Goal: Book appointment/travel/reservation

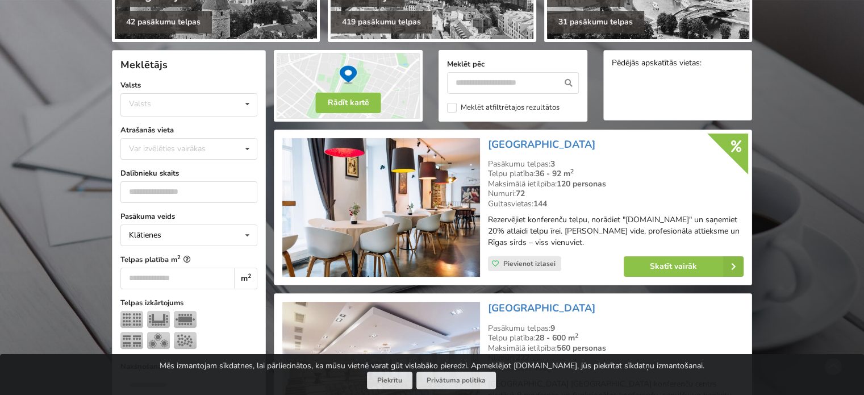
scroll to position [217, 0]
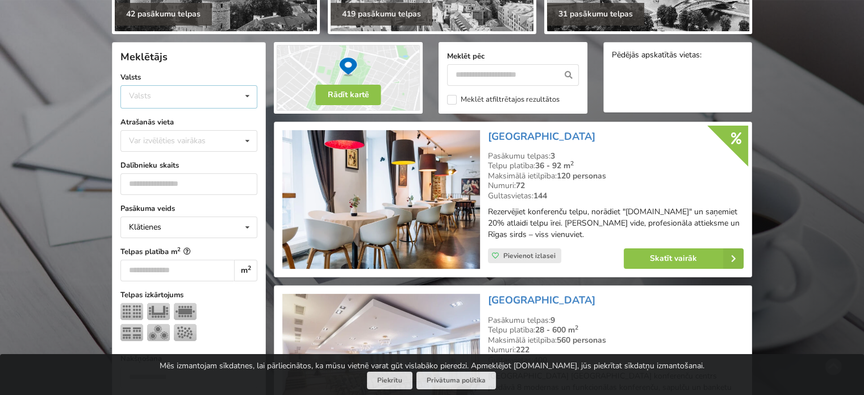
click at [184, 97] on div "Valsts Igaunija Latvija Lietuva" at bounding box center [188, 96] width 137 height 23
click at [148, 133] on div "Latvija" at bounding box center [189, 139] width 136 height 21
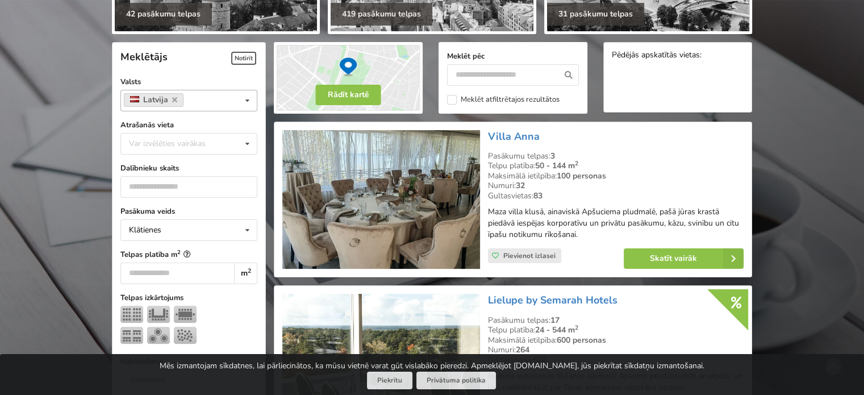
scroll to position [254, 0]
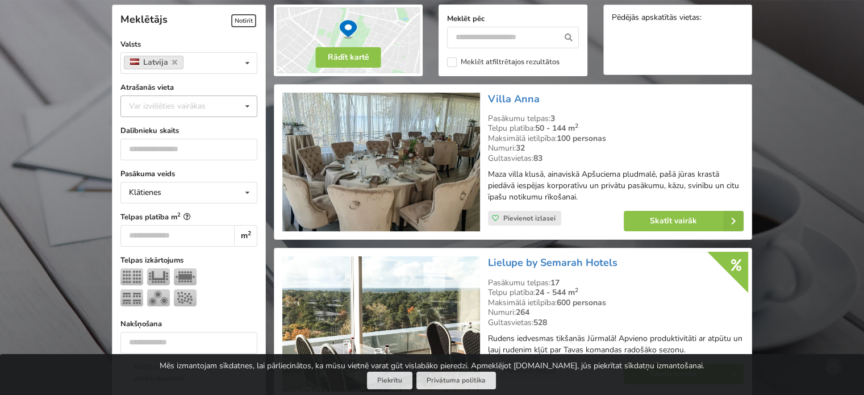
click at [177, 112] on div "Var izvēlēties vairākas" at bounding box center [178, 105] width 105 height 13
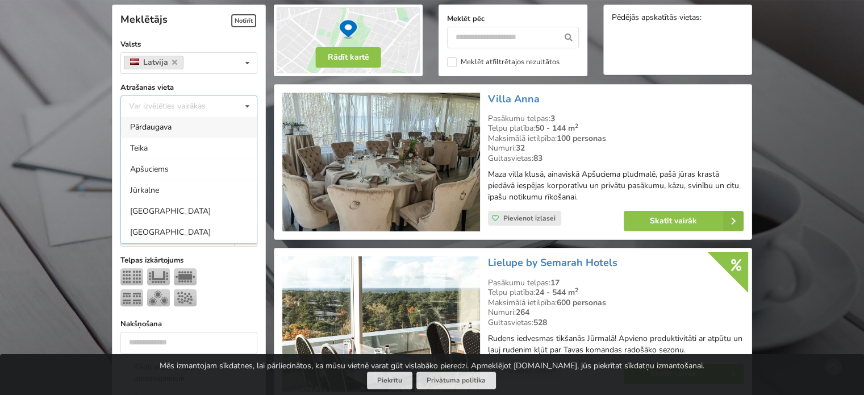
scroll to position [2, 0]
click at [165, 231] on div "[GEOGRAPHIC_DATA]" at bounding box center [189, 229] width 136 height 21
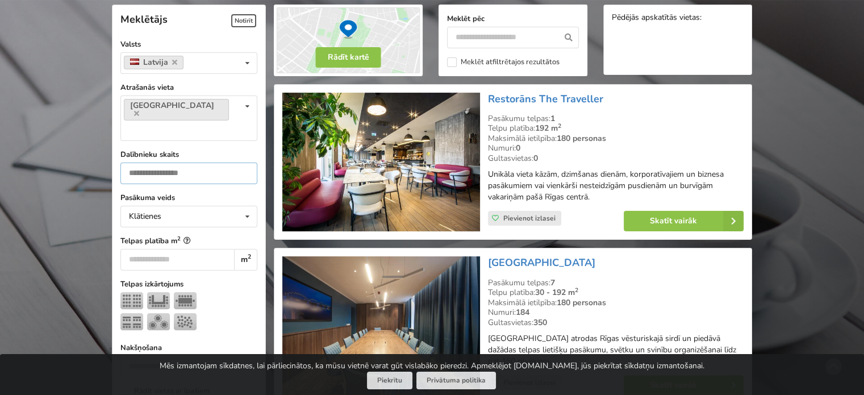
click at [152, 162] on input "number" at bounding box center [188, 173] width 137 height 22
click at [244, 162] on input "*" at bounding box center [188, 173] width 137 height 22
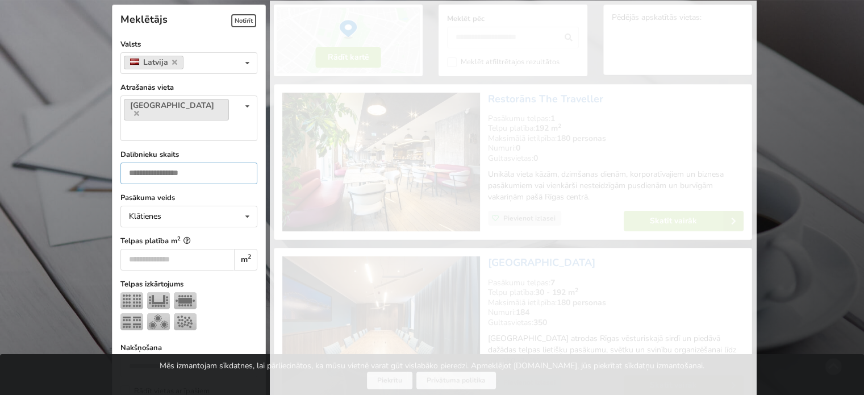
click at [244, 162] on input "*" at bounding box center [188, 173] width 137 height 22
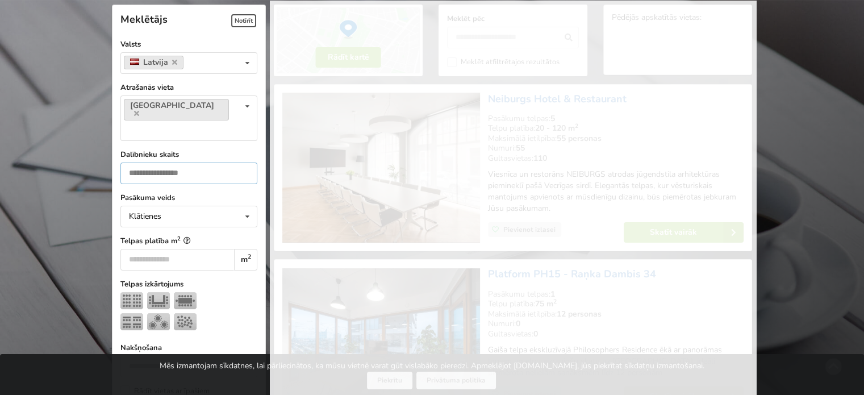
click at [244, 162] on input "*" at bounding box center [188, 173] width 137 height 22
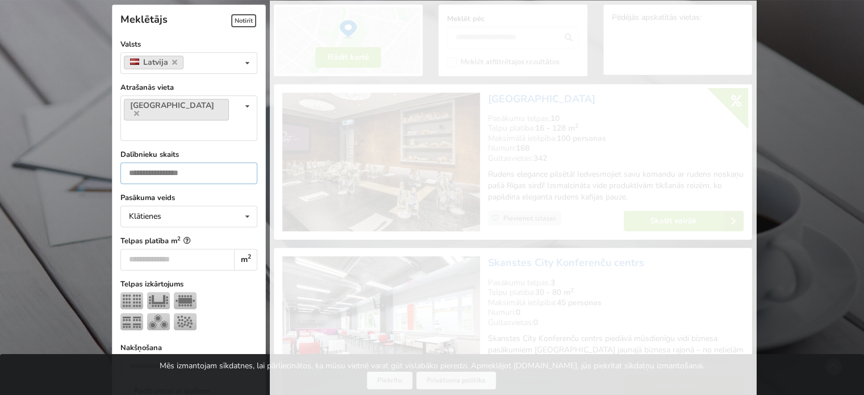
click at [244, 162] on input "*" at bounding box center [188, 173] width 137 height 22
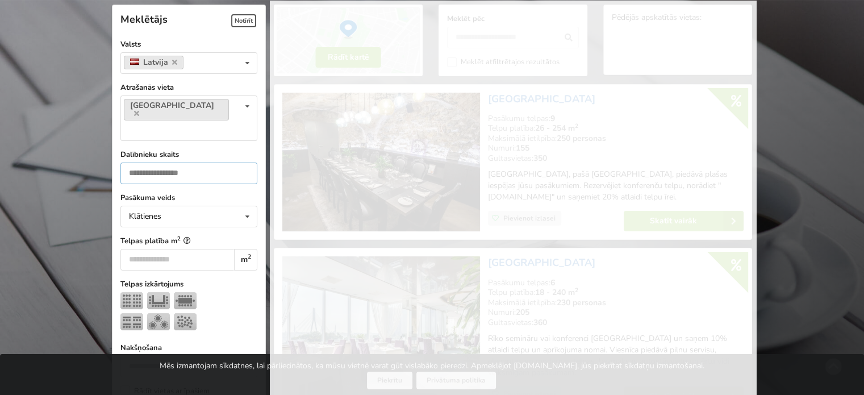
click at [244, 162] on input "*" at bounding box center [188, 173] width 137 height 22
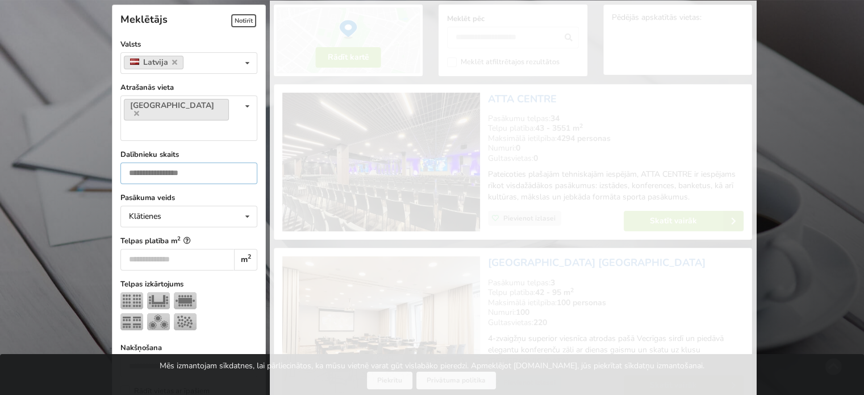
click at [244, 162] on input "*" at bounding box center [188, 173] width 137 height 22
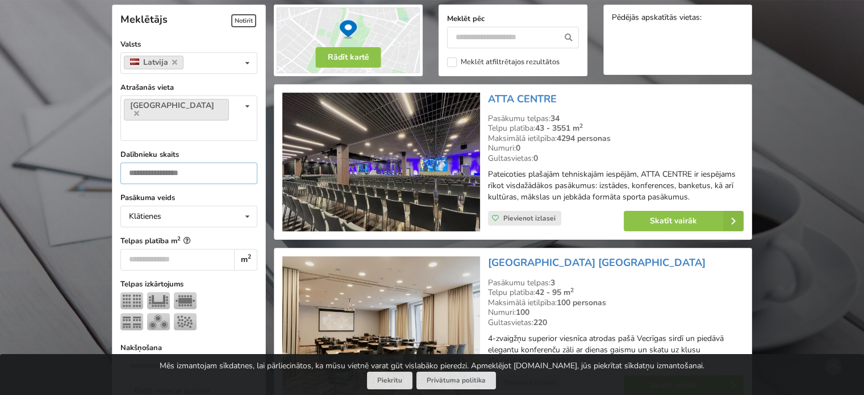
click at [244, 162] on input "*" at bounding box center [188, 173] width 137 height 22
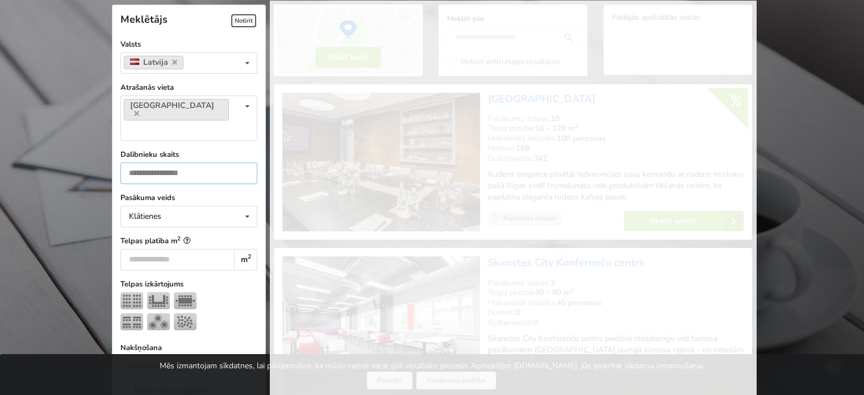
click at [244, 162] on input "*" at bounding box center [188, 173] width 137 height 22
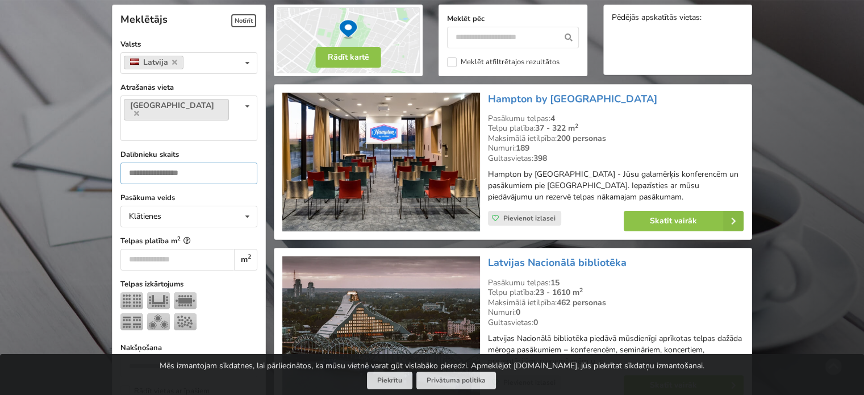
click at [244, 162] on input "**" at bounding box center [188, 173] width 137 height 22
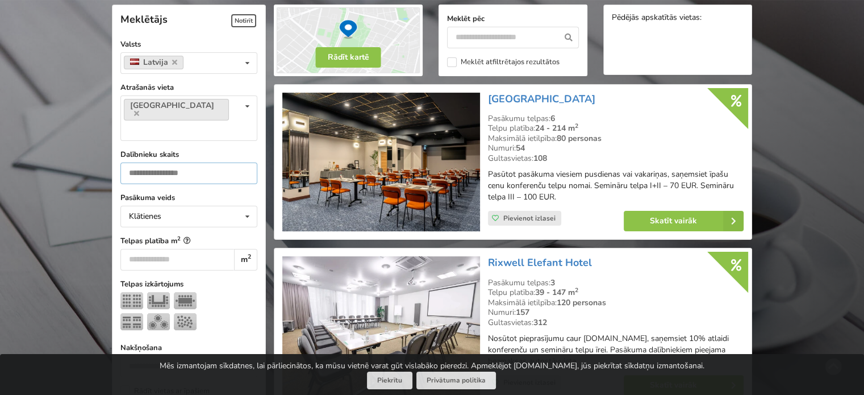
click at [244, 162] on input "**" at bounding box center [188, 173] width 137 height 22
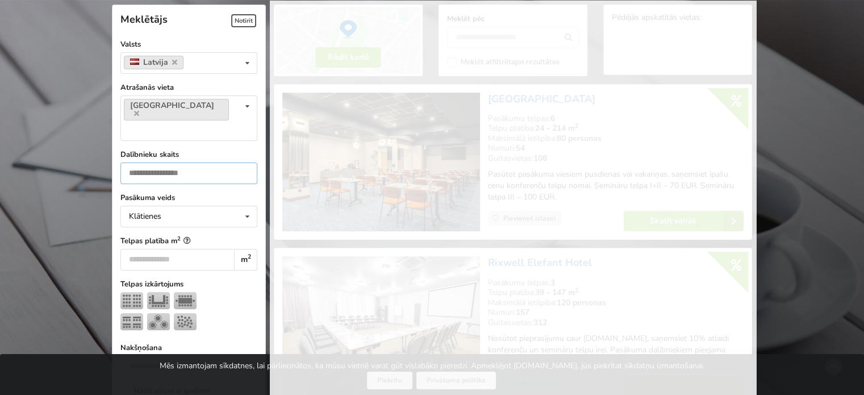
click at [244, 162] on input "**" at bounding box center [188, 173] width 137 height 22
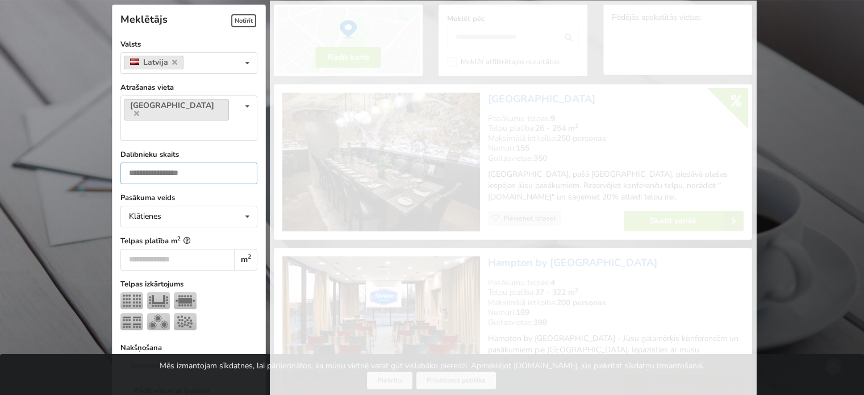
click at [244, 162] on input "**" at bounding box center [188, 173] width 137 height 22
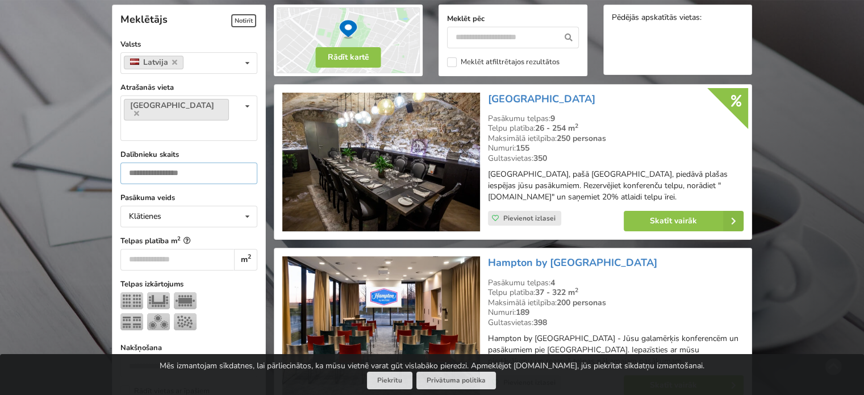
click at [244, 162] on input "**" at bounding box center [188, 173] width 137 height 22
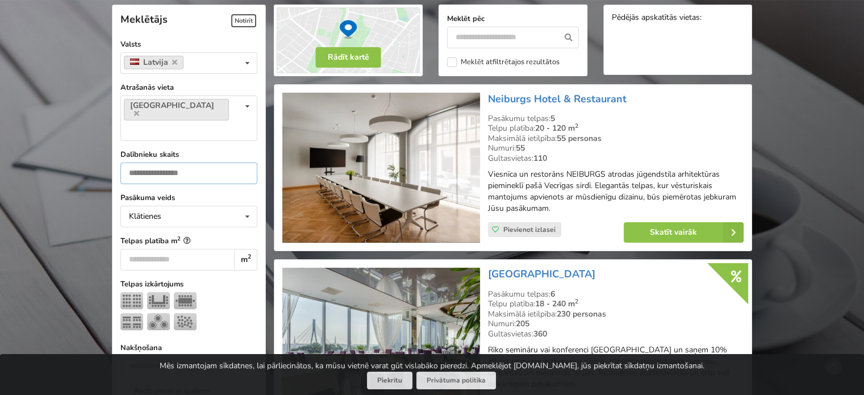
click at [244, 162] on input "**" at bounding box center [188, 173] width 137 height 22
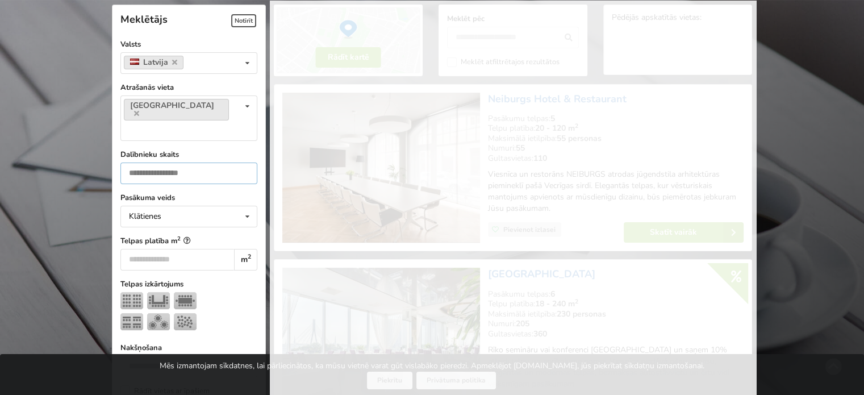
click at [244, 162] on input "**" at bounding box center [188, 173] width 137 height 22
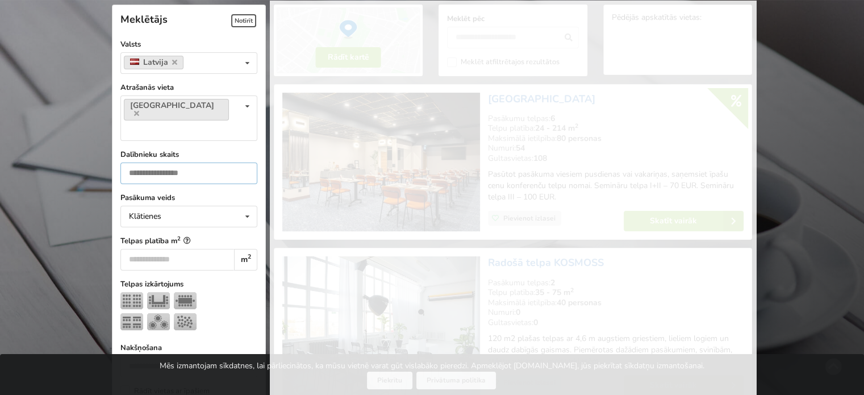
click at [244, 162] on input "**" at bounding box center [188, 173] width 137 height 22
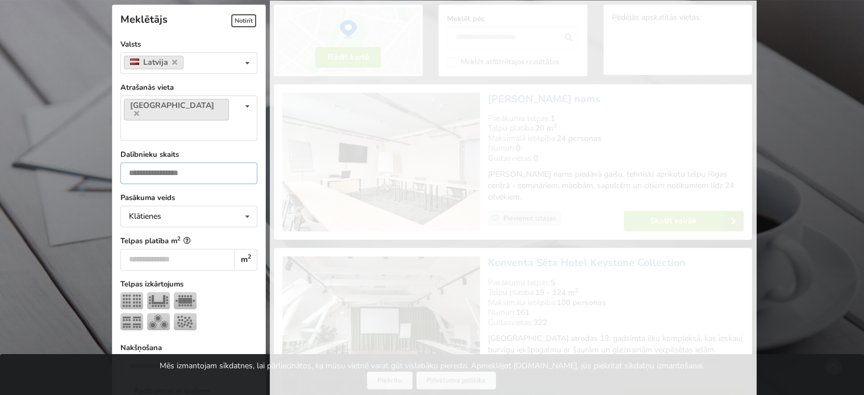
click at [244, 162] on input "**" at bounding box center [188, 173] width 137 height 22
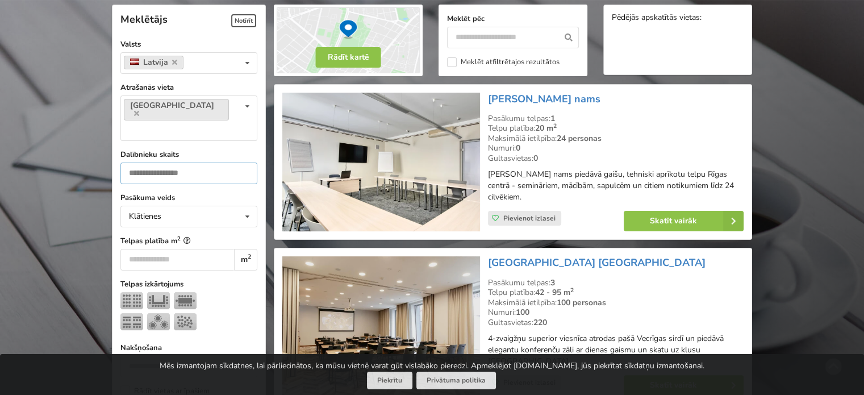
click at [244, 162] on input "**" at bounding box center [188, 173] width 137 height 22
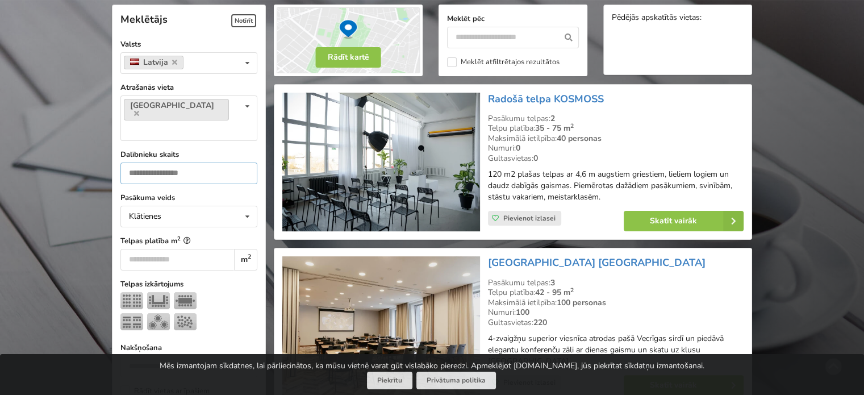
click at [244, 162] on input "**" at bounding box center [188, 173] width 137 height 22
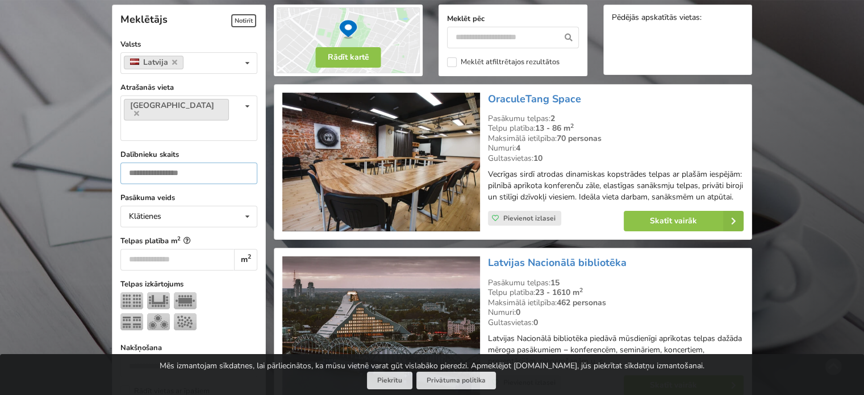
type input "**"
click at [244, 162] on input "**" at bounding box center [188, 173] width 137 height 22
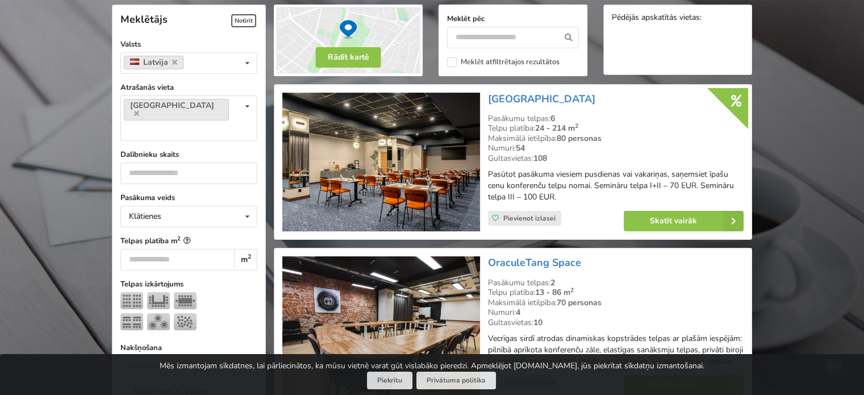
click at [396, 163] on img at bounding box center [380, 162] width 197 height 139
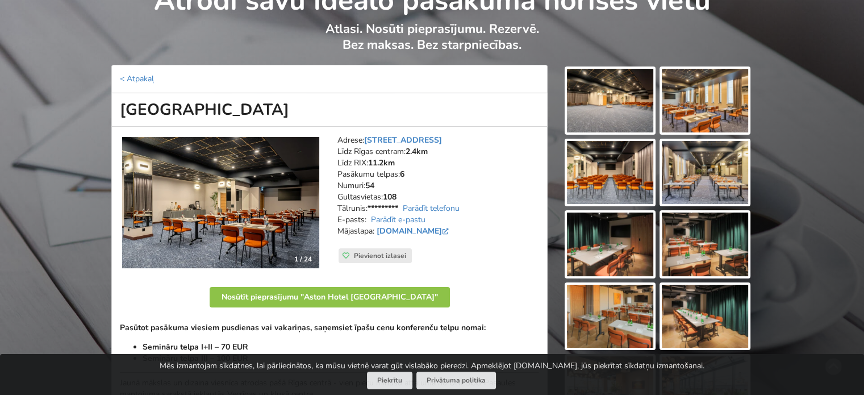
scroll to position [70, 0]
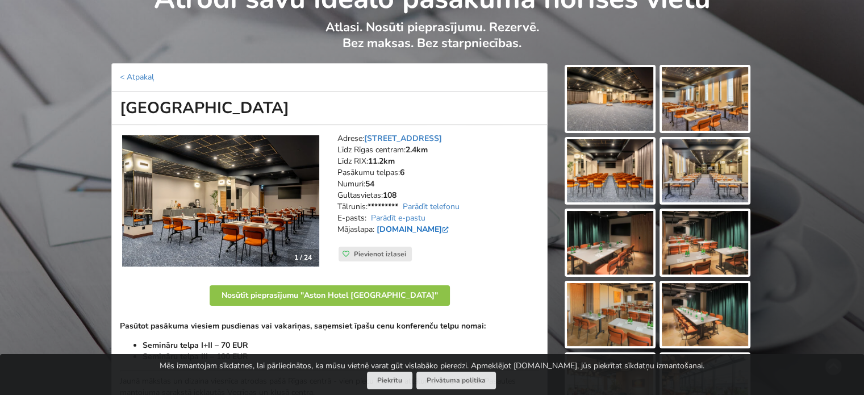
click at [407, 228] on link "[DOMAIN_NAME]" at bounding box center [414, 229] width 74 height 11
drag, startPoint x: 363, startPoint y: 136, endPoint x: 434, endPoint y: 135, distance: 71.6
click at [434, 135] on address "Adrese: [STREET_ADDRESS] Rīgas centram: 2.4km Līdz RIX: 11.2km [GEOGRAPHIC_DATA…" at bounding box center [438, 190] width 202 height 114
copy address ": Brīvības iela 48/50"
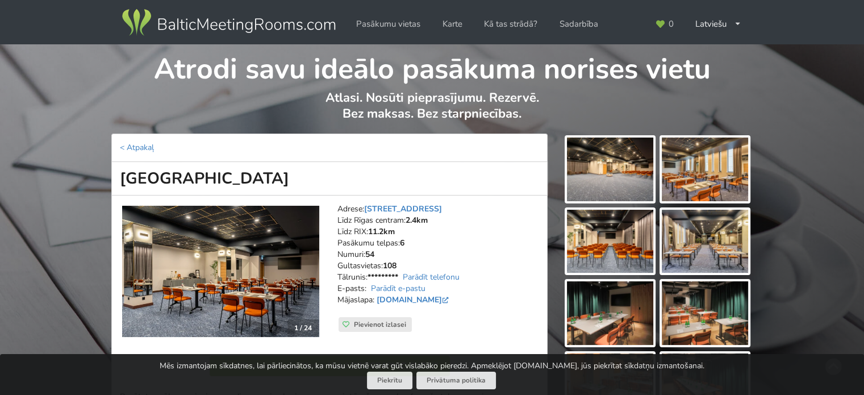
click at [295, 249] on img at bounding box center [220, 272] width 197 height 132
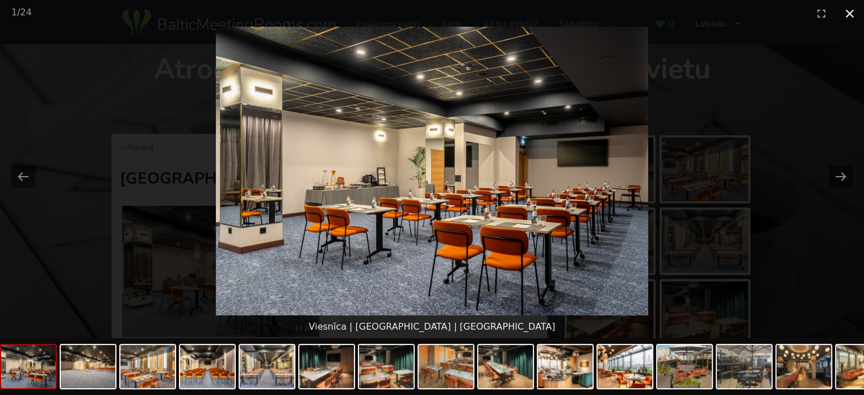
click at [854, 11] on button "Close gallery" at bounding box center [849, 13] width 28 height 27
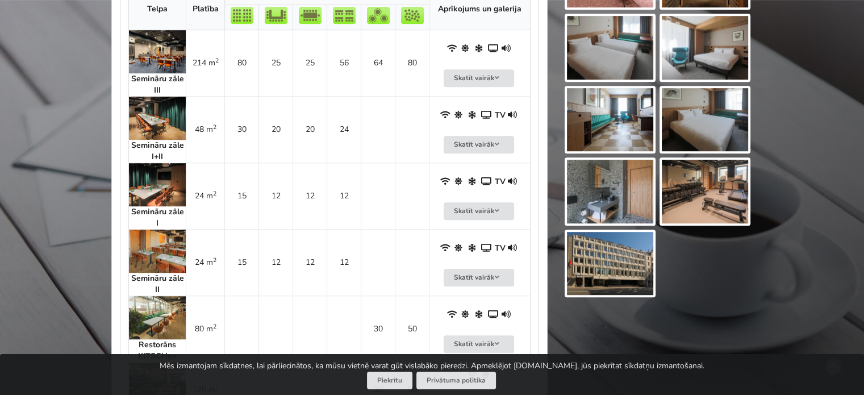
scroll to position [689, 0]
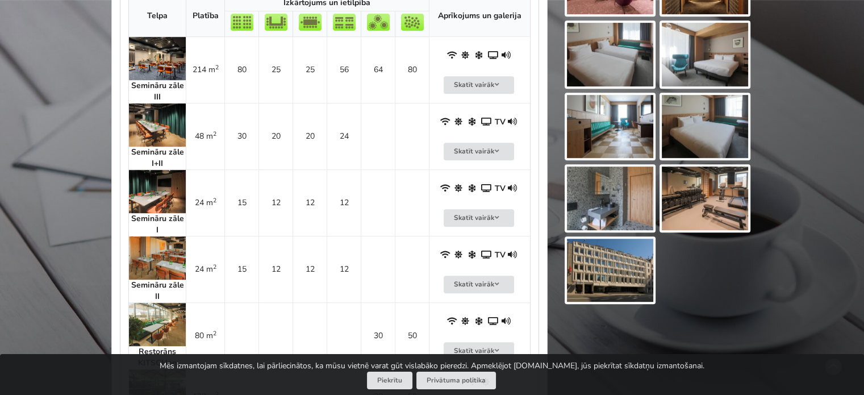
click at [161, 125] on img at bounding box center [157, 124] width 57 height 43
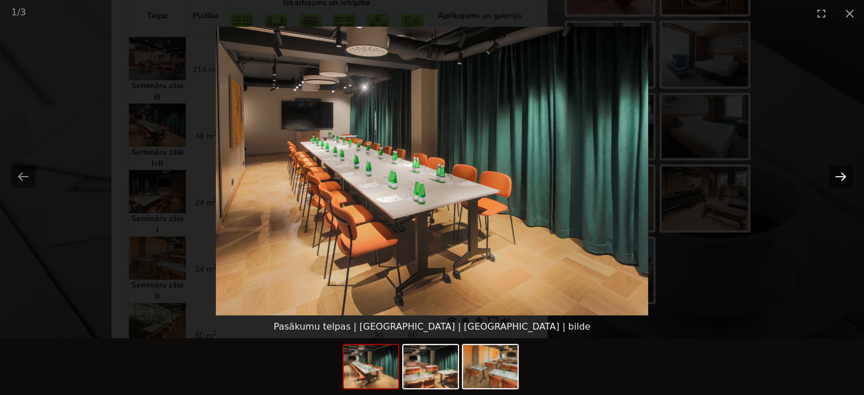
click at [836, 172] on button "Next slide" at bounding box center [841, 176] width 24 height 22
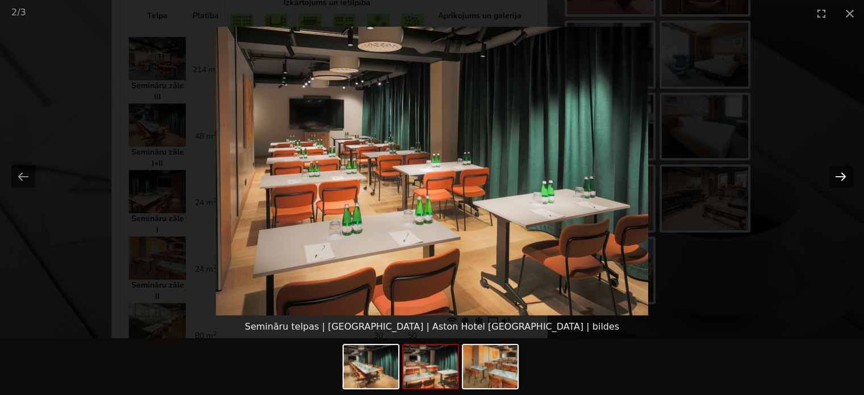
click at [836, 172] on button "Next slide" at bounding box center [841, 176] width 24 height 22
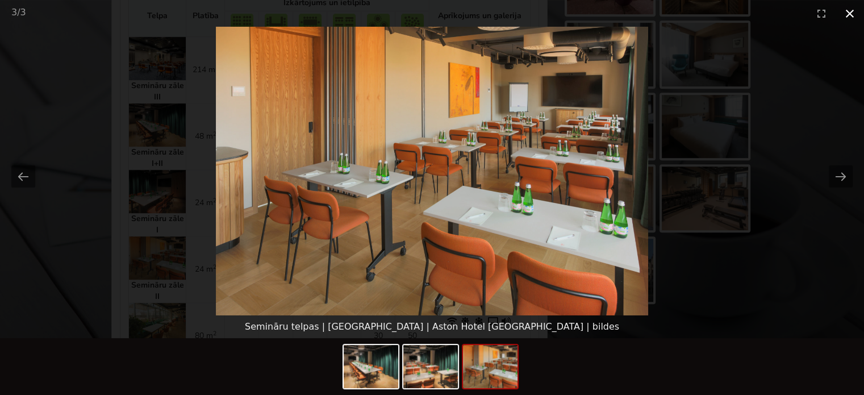
click at [851, 6] on button "Close gallery" at bounding box center [849, 13] width 28 height 27
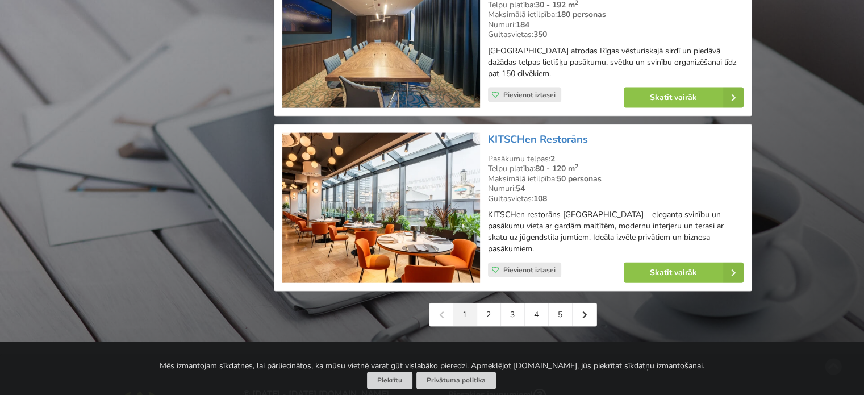
scroll to position [2539, 0]
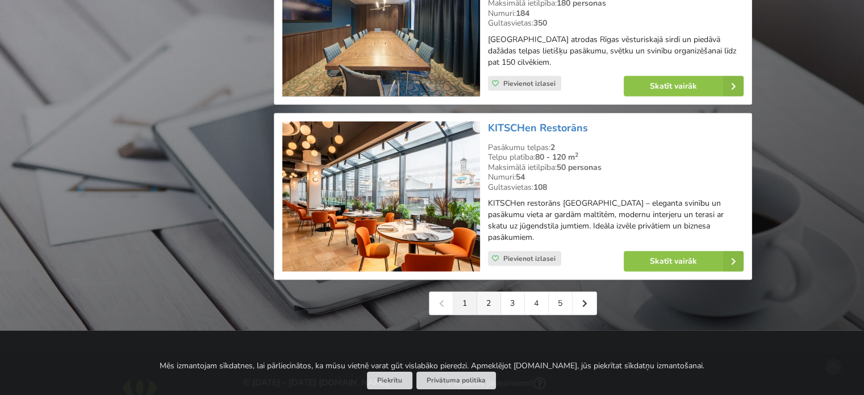
click at [488, 310] on link "2" at bounding box center [489, 303] width 24 height 23
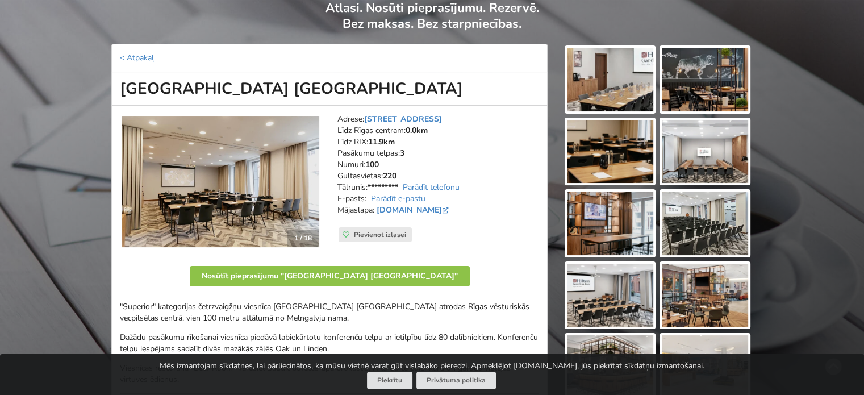
scroll to position [93, 0]
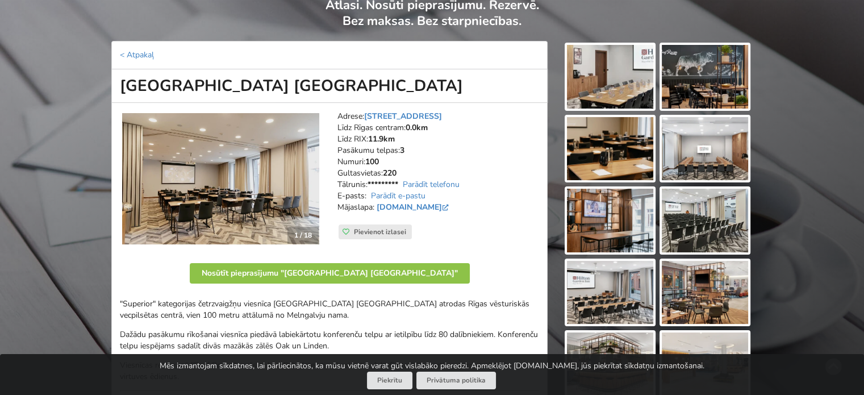
click at [704, 159] on img at bounding box center [705, 149] width 86 height 64
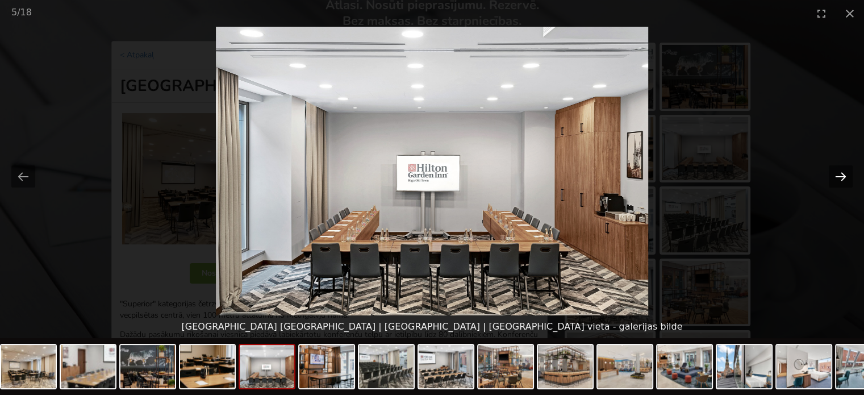
click at [841, 177] on button "Next slide" at bounding box center [841, 176] width 24 height 22
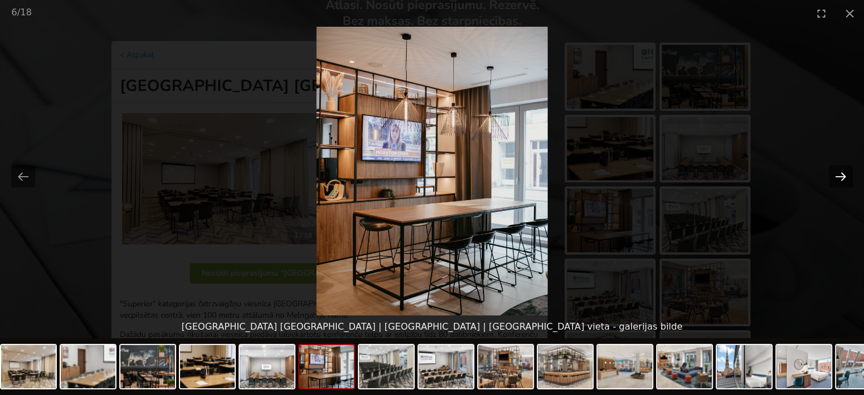
click at [841, 177] on button "Next slide" at bounding box center [841, 176] width 24 height 22
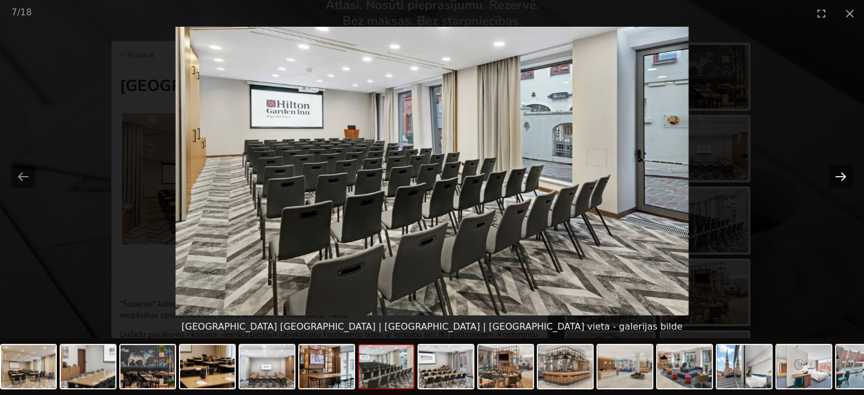
click at [841, 177] on button "Next slide" at bounding box center [841, 176] width 24 height 22
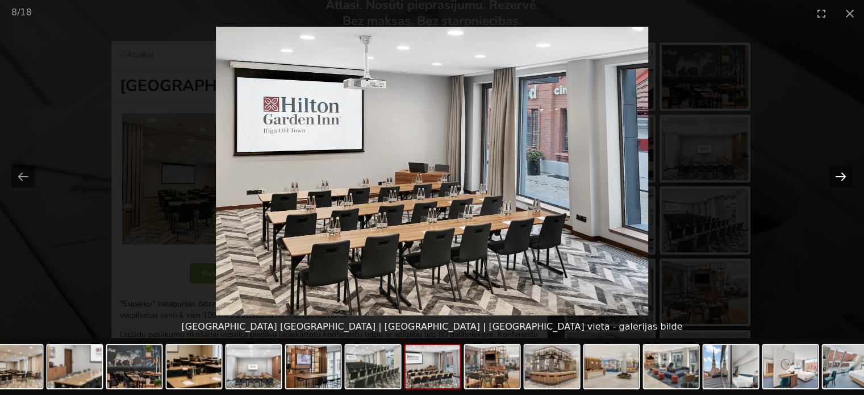
click at [841, 177] on button "Next slide" at bounding box center [841, 176] width 24 height 22
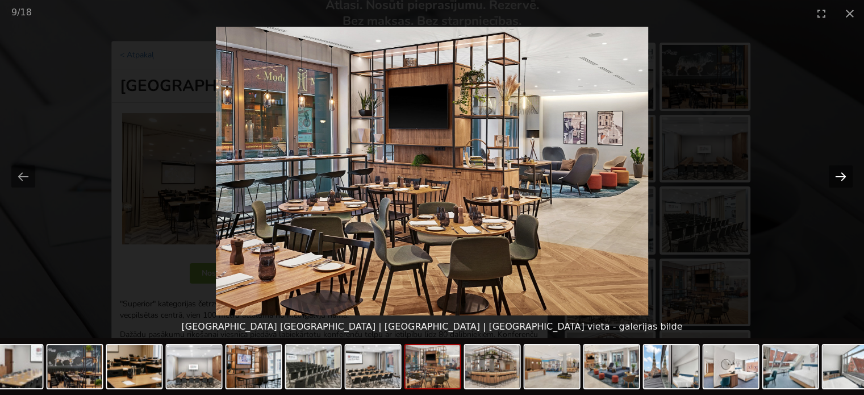
click at [841, 177] on button "Next slide" at bounding box center [841, 176] width 24 height 22
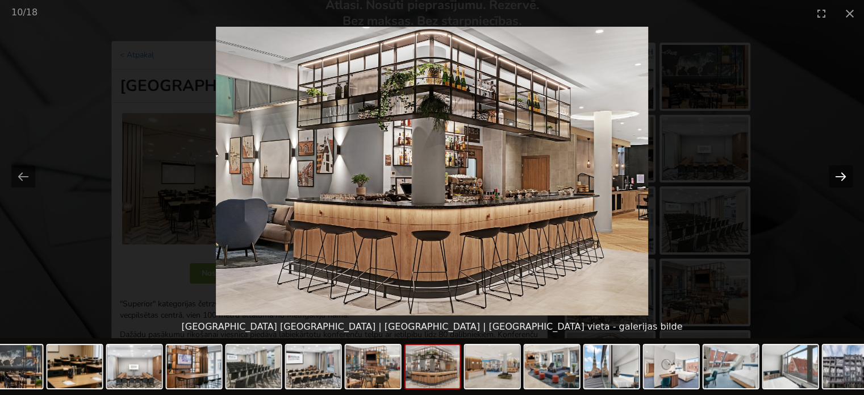
click at [841, 177] on button "Next slide" at bounding box center [841, 176] width 24 height 22
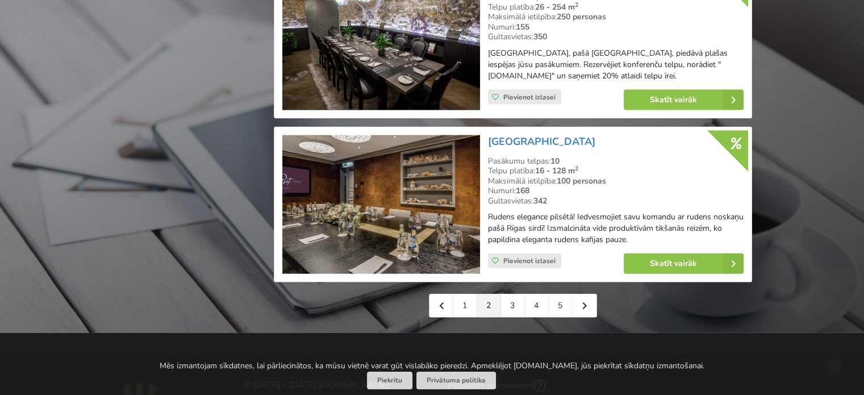
scroll to position [2567, 0]
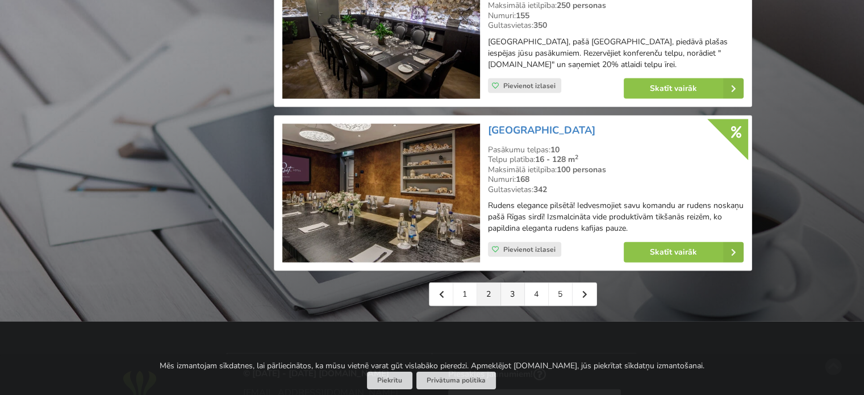
click at [511, 293] on link "3" at bounding box center [513, 294] width 24 height 23
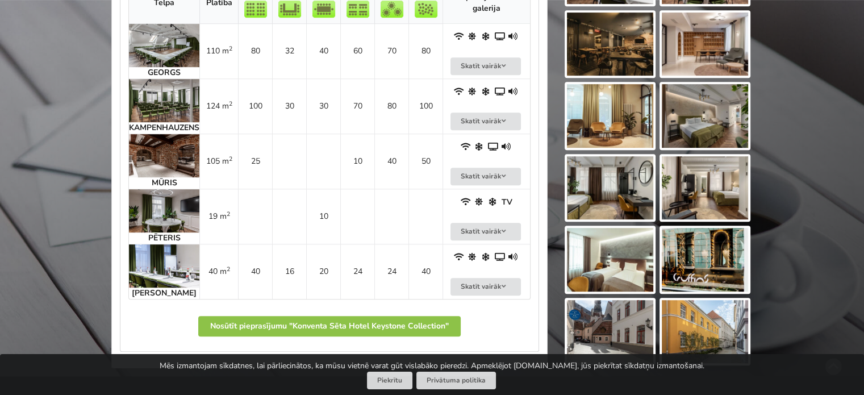
scroll to position [629, 0]
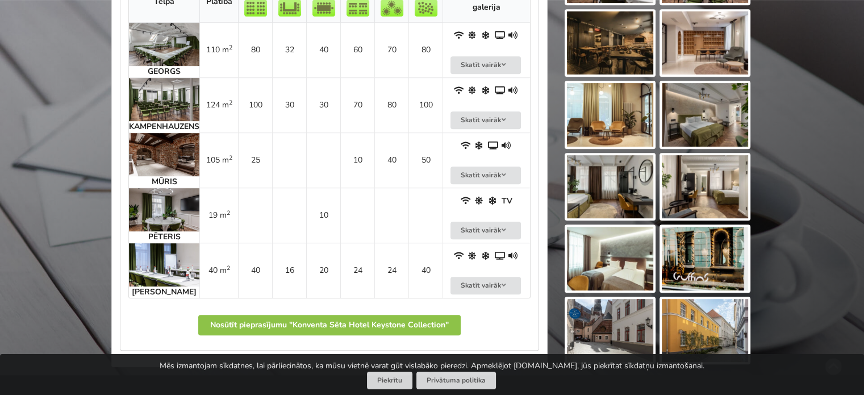
click at [166, 264] on img at bounding box center [164, 264] width 70 height 43
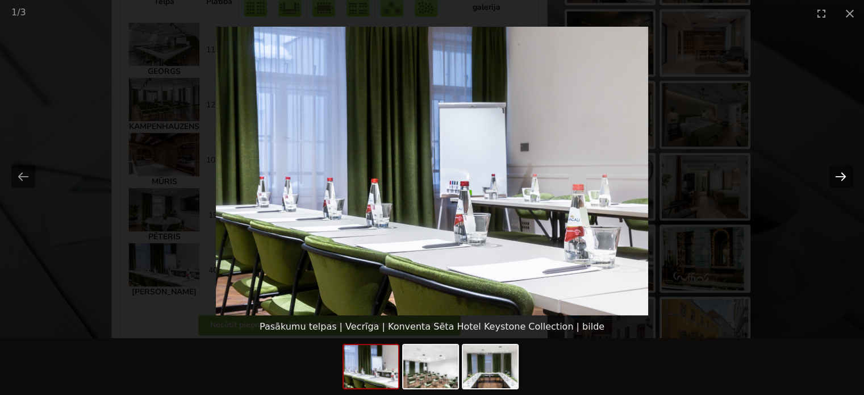
click at [843, 169] on button "Next slide" at bounding box center [841, 176] width 24 height 22
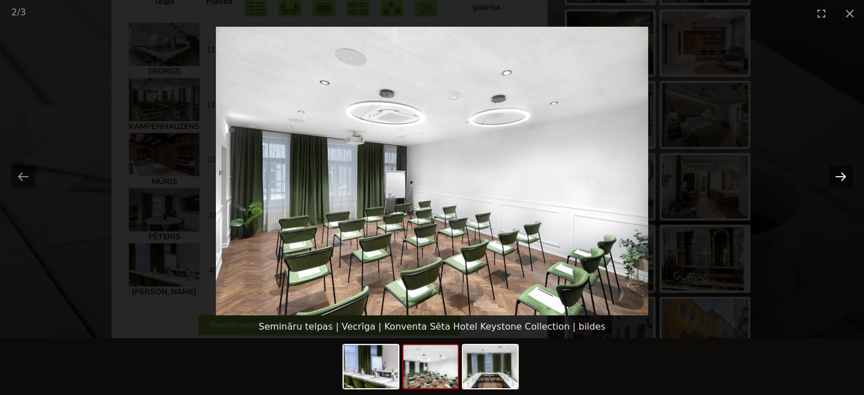
click at [843, 169] on button "Next slide" at bounding box center [841, 176] width 24 height 22
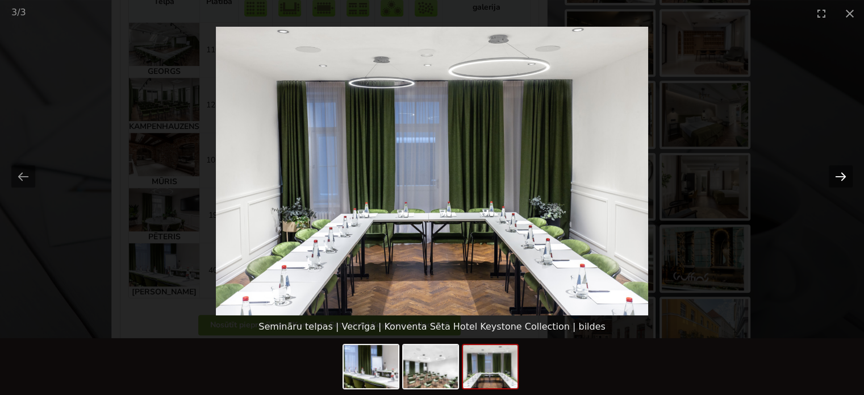
click at [843, 169] on button "Next slide" at bounding box center [841, 176] width 24 height 22
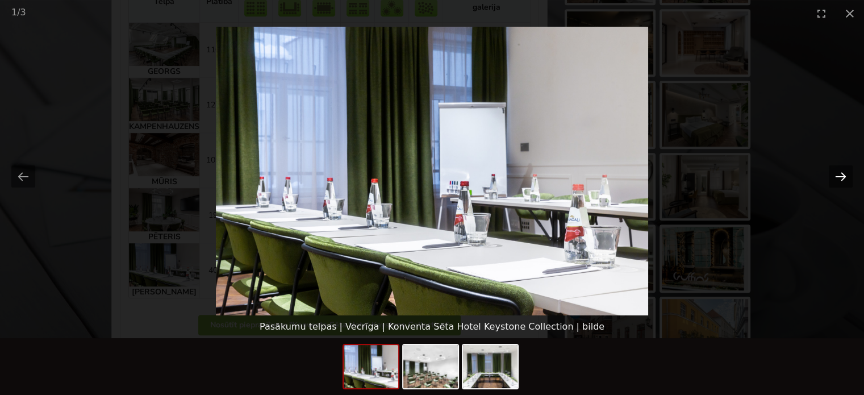
click at [843, 169] on button "Next slide" at bounding box center [841, 176] width 24 height 22
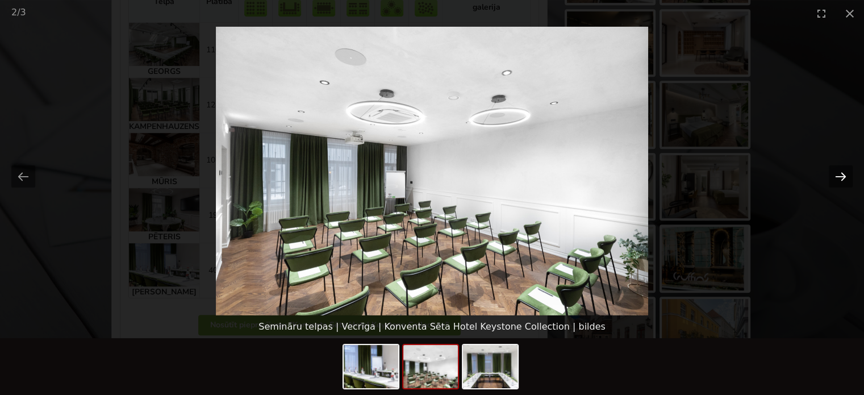
click at [843, 169] on button "Next slide" at bounding box center [841, 176] width 24 height 22
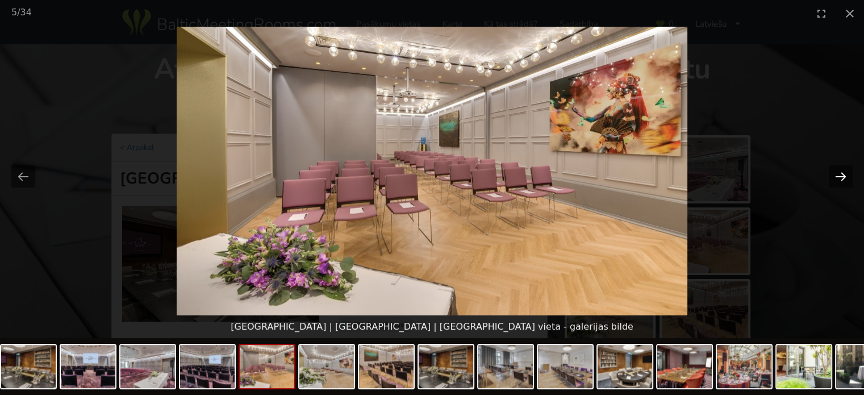
click at [840, 174] on button "Next slide" at bounding box center [841, 176] width 24 height 22
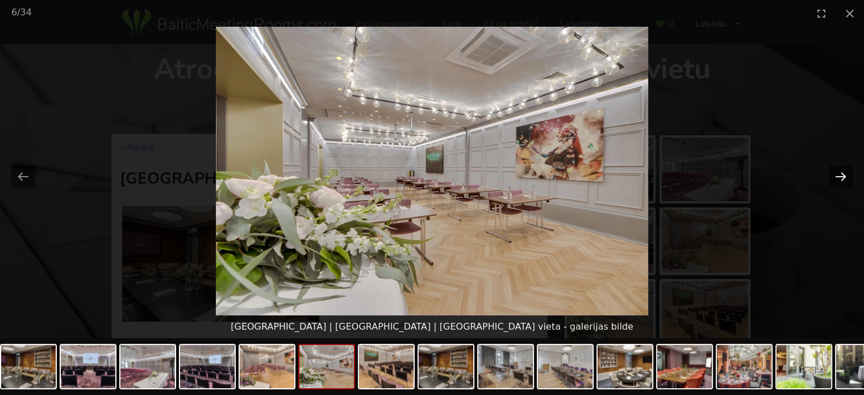
click at [840, 174] on button "Next slide" at bounding box center [841, 176] width 24 height 22
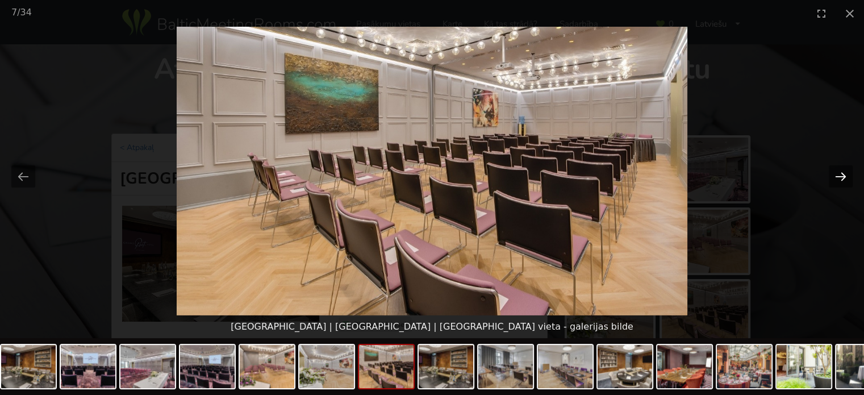
click at [840, 174] on button "Next slide" at bounding box center [841, 176] width 24 height 22
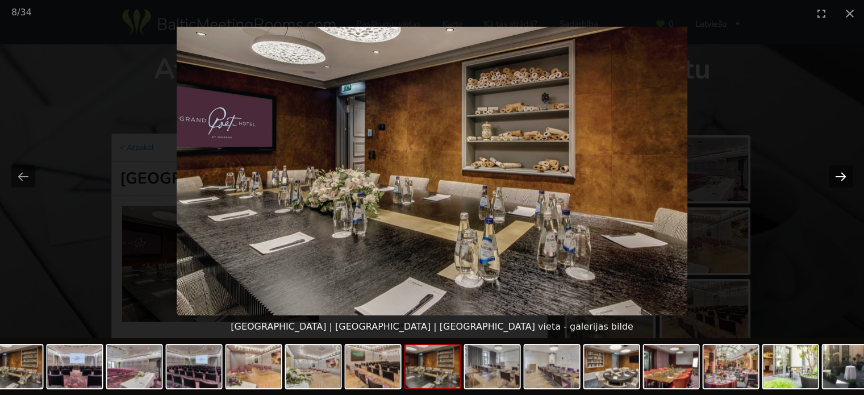
click at [840, 174] on button "Next slide" at bounding box center [841, 176] width 24 height 22
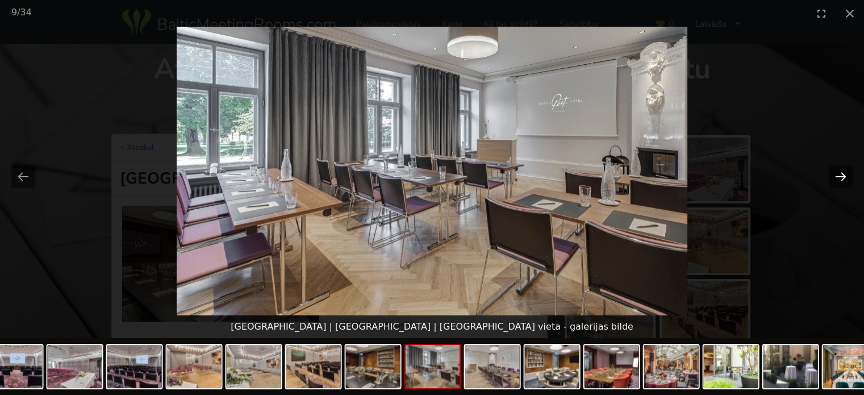
click at [840, 174] on button "Next slide" at bounding box center [841, 176] width 24 height 22
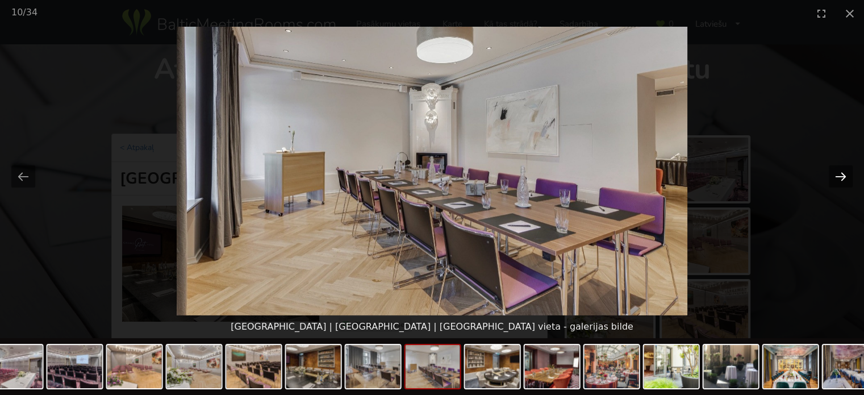
click at [840, 174] on button "Next slide" at bounding box center [841, 176] width 24 height 22
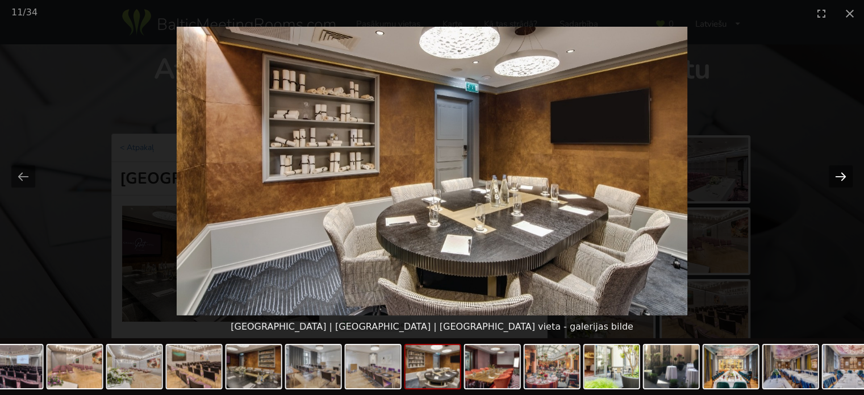
click at [840, 174] on button "Next slide" at bounding box center [841, 176] width 24 height 22
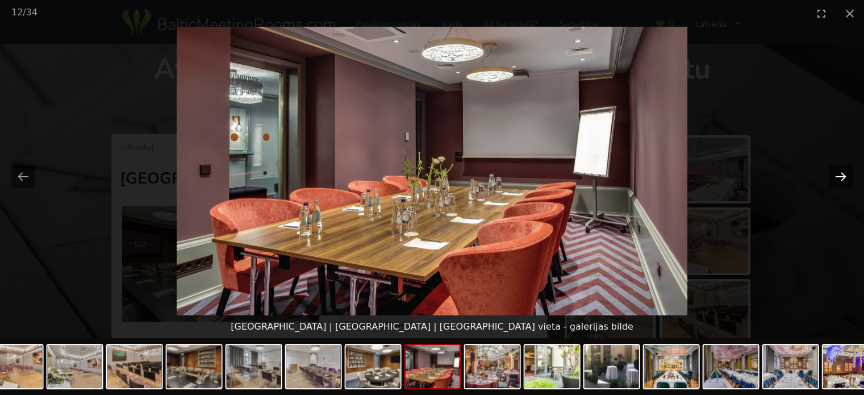
click at [840, 174] on button "Next slide" at bounding box center [841, 176] width 24 height 22
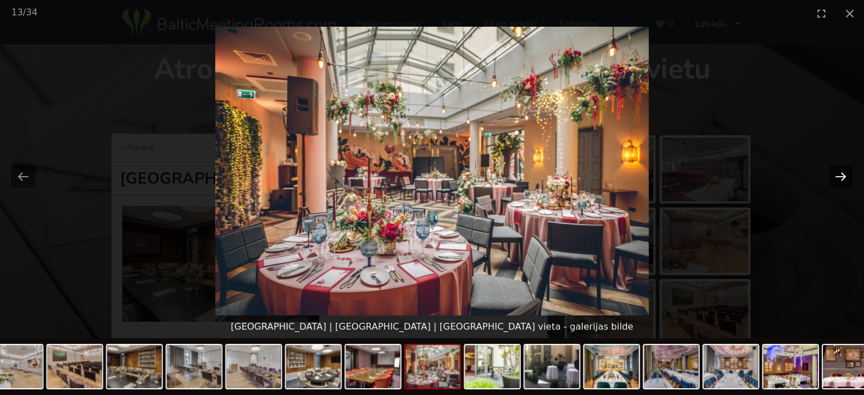
click at [840, 174] on button "Next slide" at bounding box center [841, 176] width 24 height 22
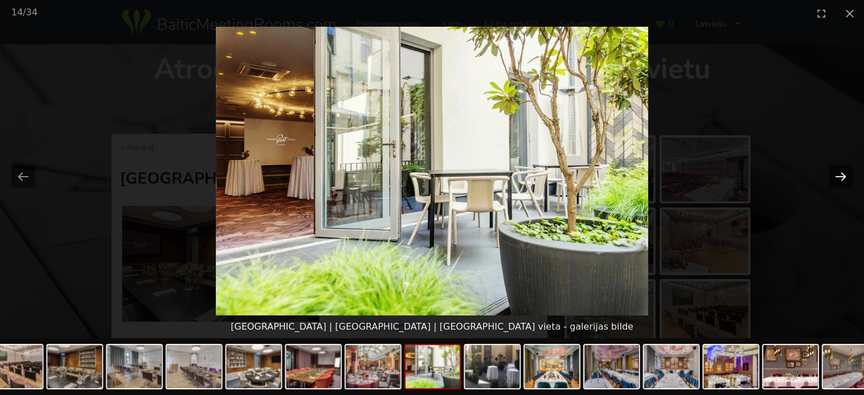
click at [840, 174] on button "Next slide" at bounding box center [841, 176] width 24 height 22
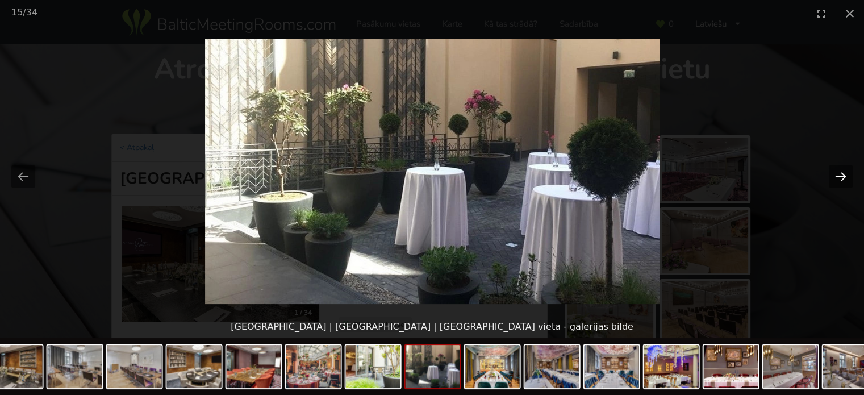
click at [840, 174] on button "Next slide" at bounding box center [841, 176] width 24 height 22
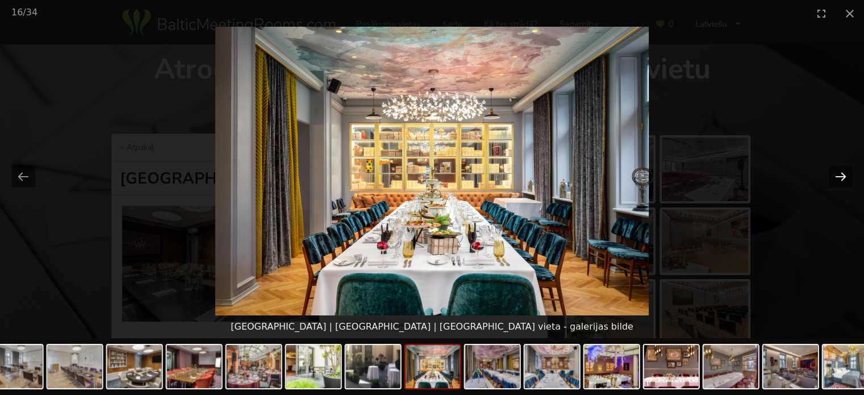
click at [840, 174] on button "Next slide" at bounding box center [841, 176] width 24 height 22
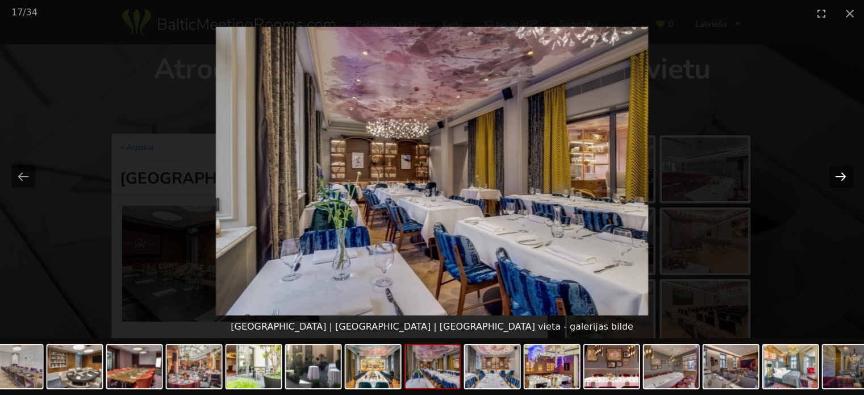
click at [840, 174] on button "Next slide" at bounding box center [841, 176] width 24 height 22
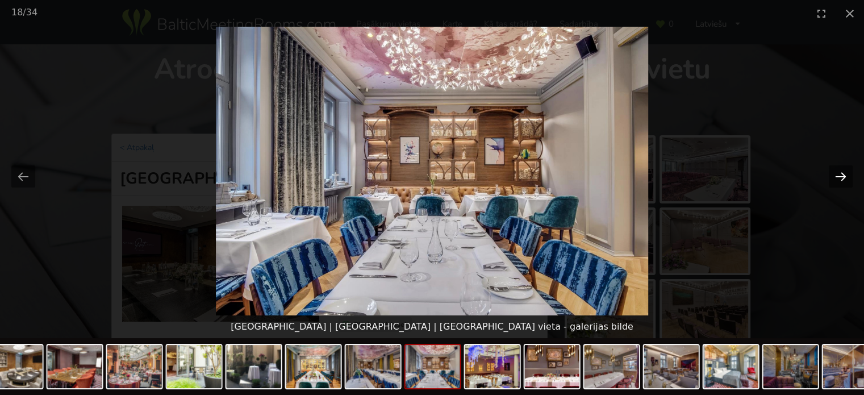
click at [840, 174] on button "Next slide" at bounding box center [841, 176] width 24 height 22
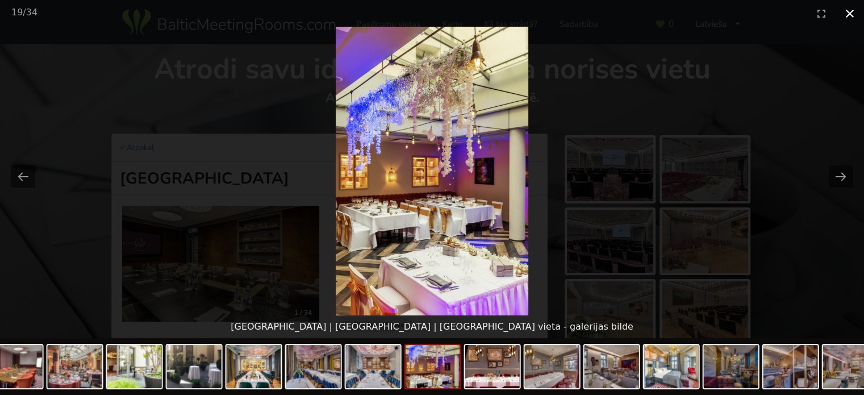
click at [847, 6] on button "Close gallery" at bounding box center [849, 13] width 28 height 27
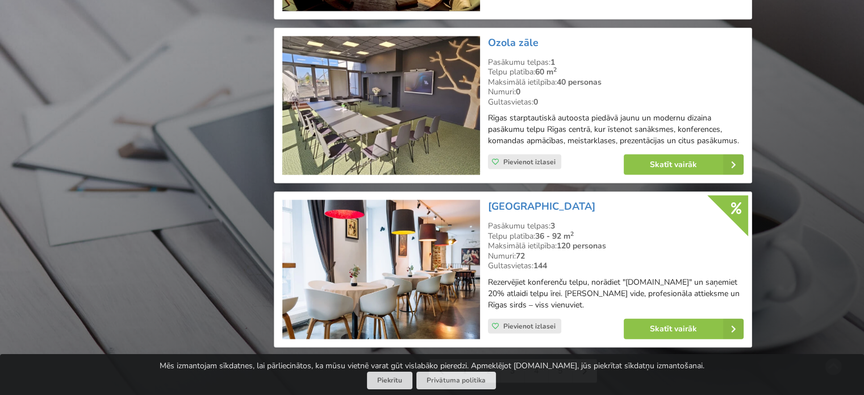
scroll to position [2523, 0]
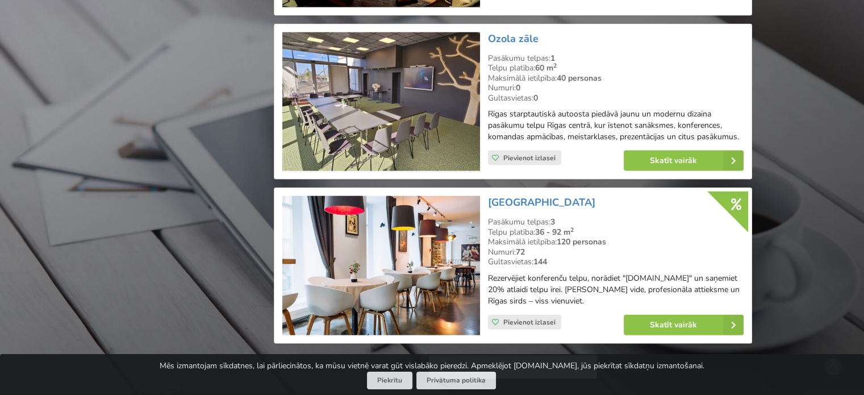
click at [541, 356] on link "4" at bounding box center [537, 367] width 24 height 23
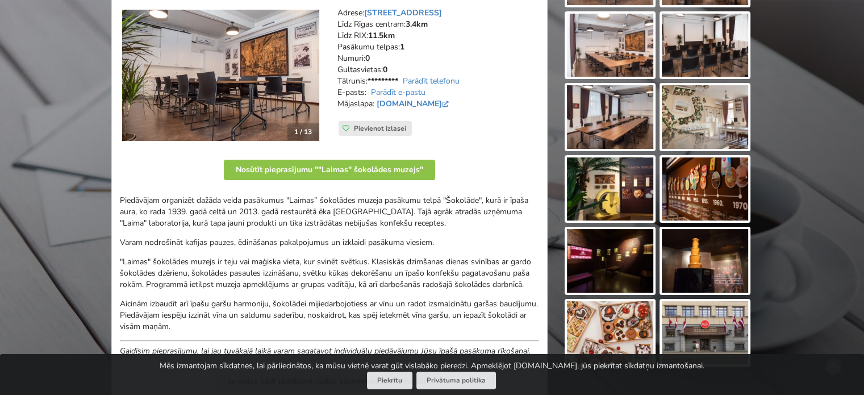
scroll to position [193, 0]
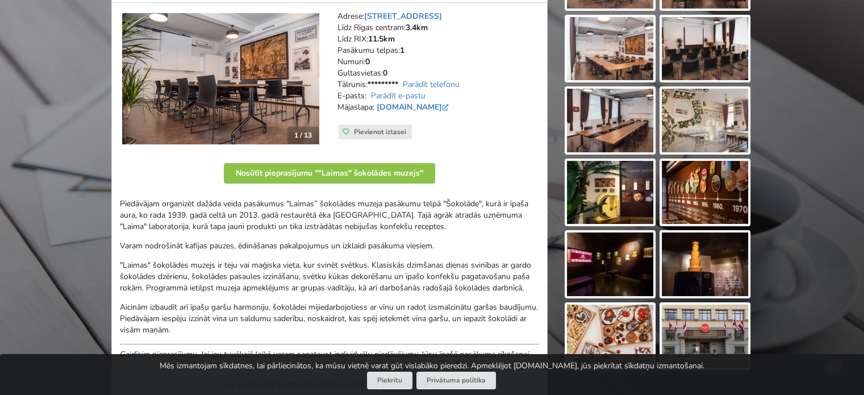
click at [716, 49] on img at bounding box center [705, 49] width 86 height 64
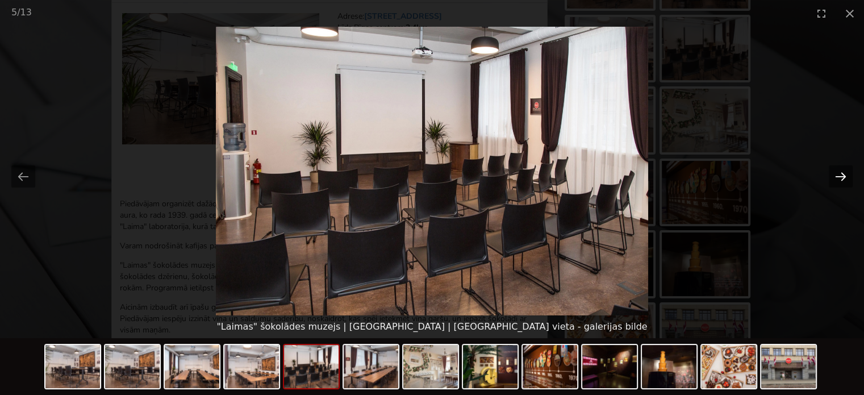
click at [838, 171] on button "Next slide" at bounding box center [841, 176] width 24 height 22
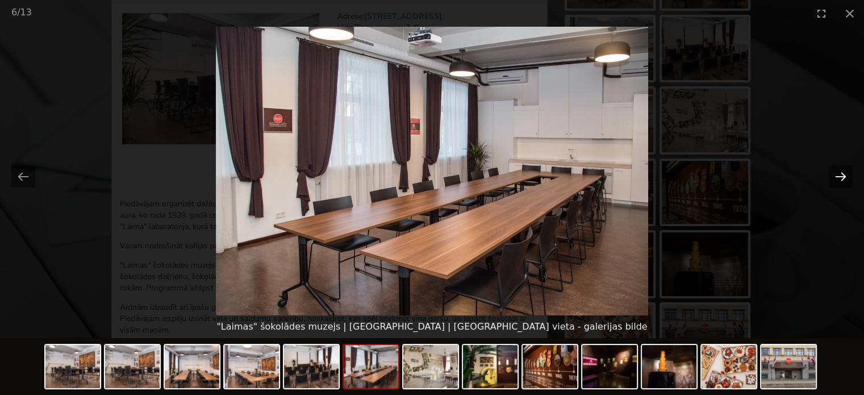
click at [838, 171] on button "Next slide" at bounding box center [841, 176] width 24 height 22
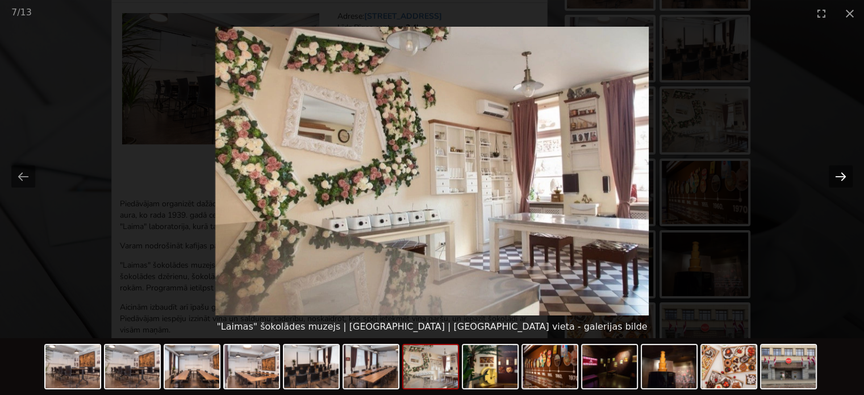
click at [838, 171] on button "Next slide" at bounding box center [841, 176] width 24 height 22
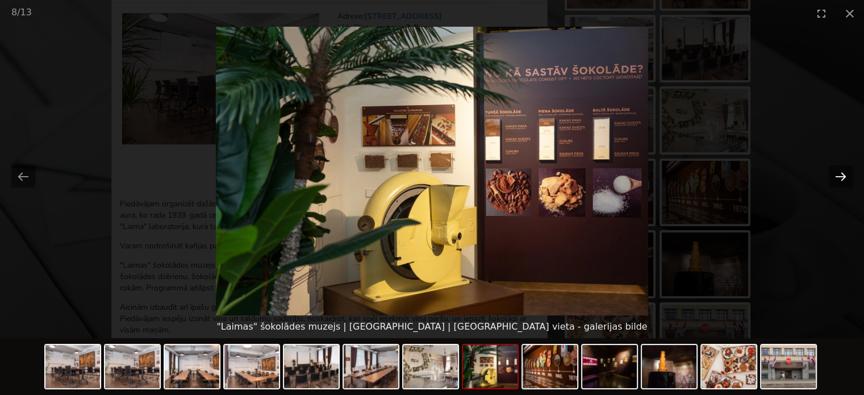
click at [838, 171] on button "Next slide" at bounding box center [841, 176] width 24 height 22
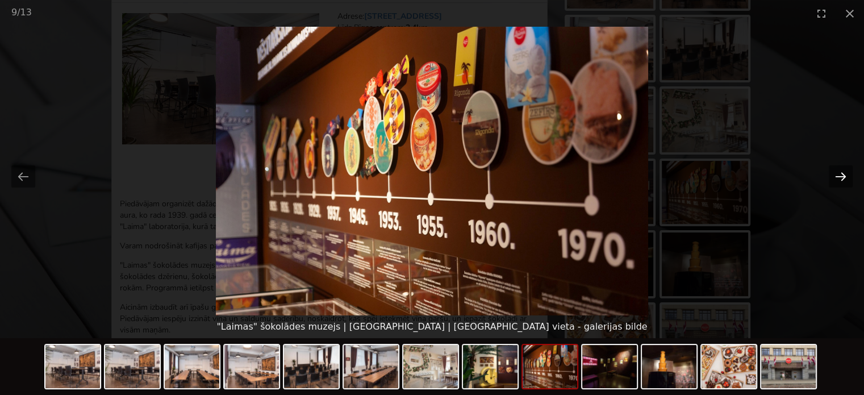
click at [838, 171] on button "Next slide" at bounding box center [841, 176] width 24 height 22
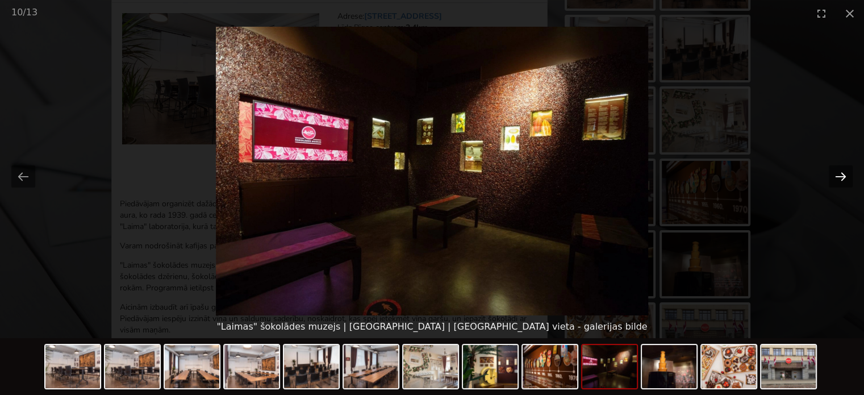
click at [838, 171] on button "Next slide" at bounding box center [841, 176] width 24 height 22
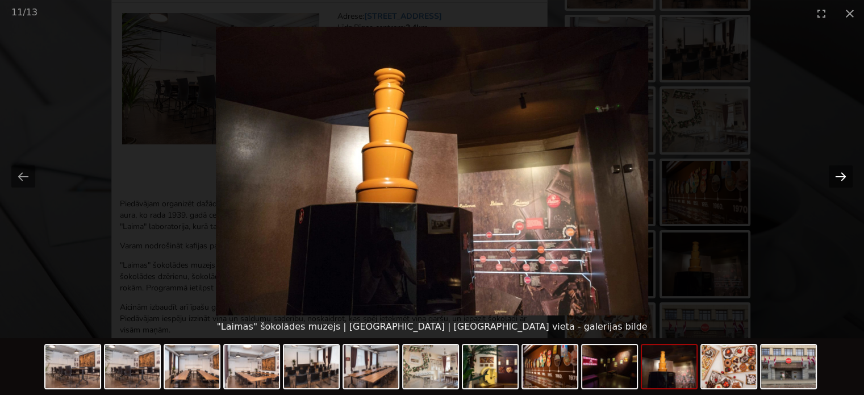
click at [838, 171] on button "Next slide" at bounding box center [841, 176] width 24 height 22
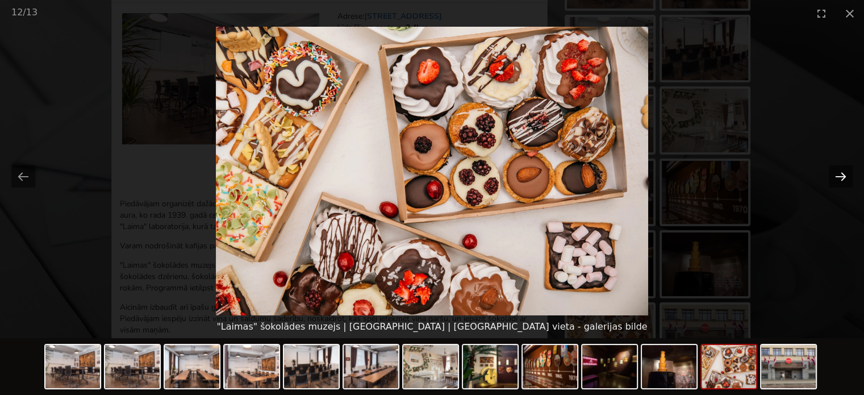
click at [838, 171] on button "Next slide" at bounding box center [841, 176] width 24 height 22
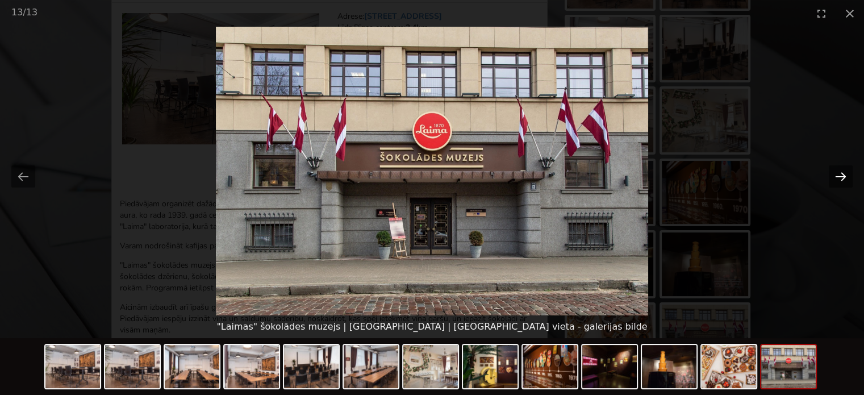
click at [838, 171] on button "Next slide" at bounding box center [841, 176] width 24 height 22
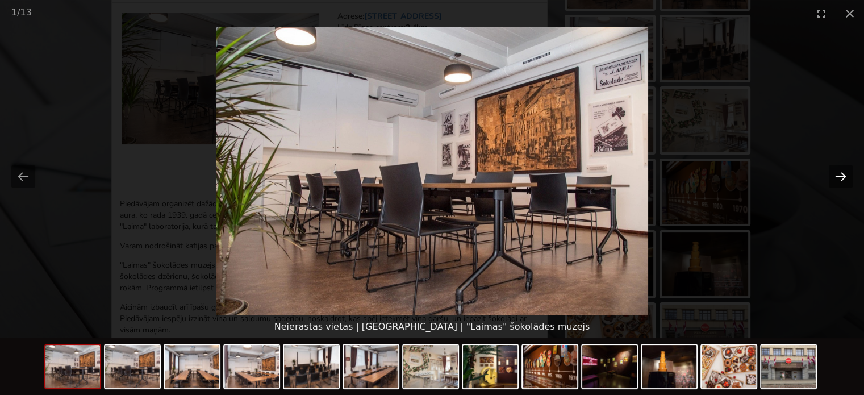
click at [838, 171] on button "Next slide" at bounding box center [841, 176] width 24 height 22
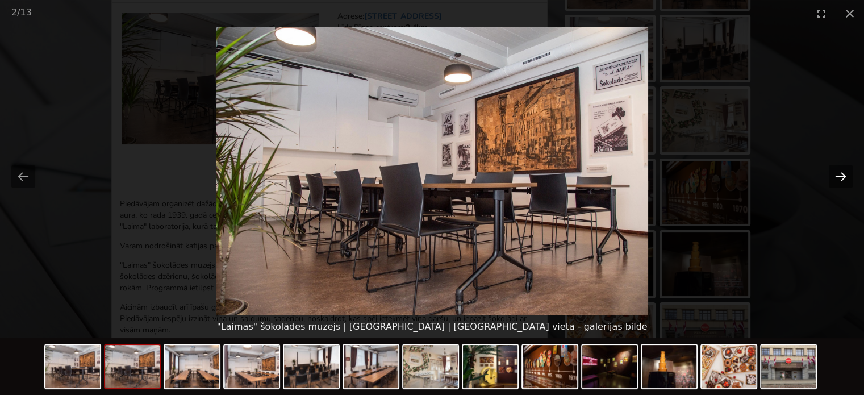
click at [838, 171] on button "Next slide" at bounding box center [841, 176] width 24 height 22
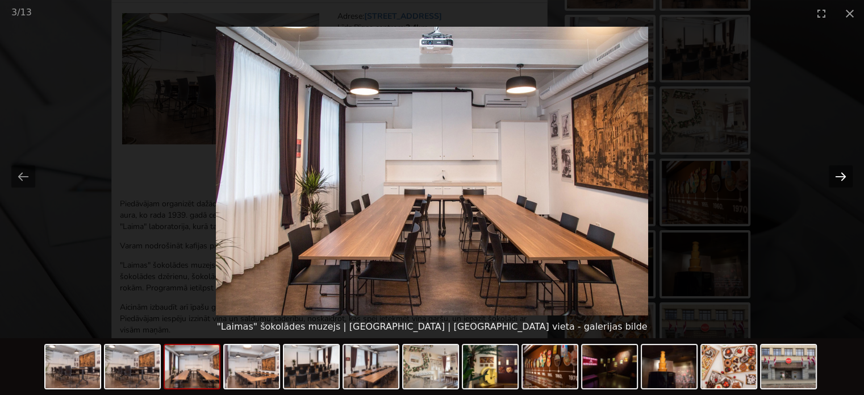
click at [838, 171] on button "Next slide" at bounding box center [841, 176] width 24 height 22
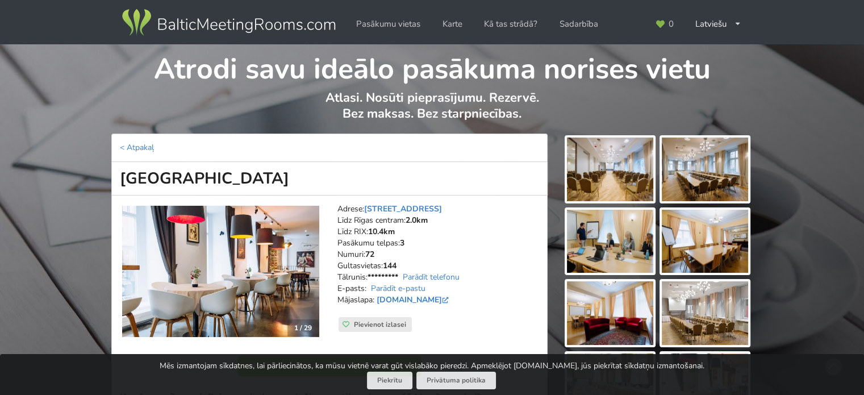
click at [604, 190] on img at bounding box center [610, 169] width 86 height 64
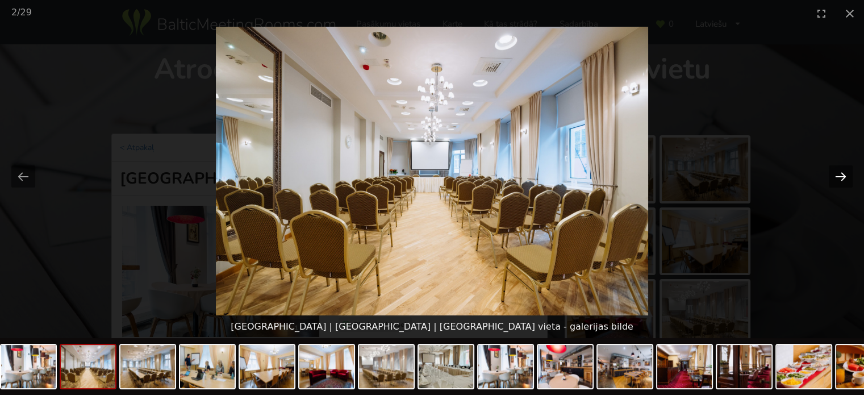
click at [835, 172] on button "Next slide" at bounding box center [841, 176] width 24 height 22
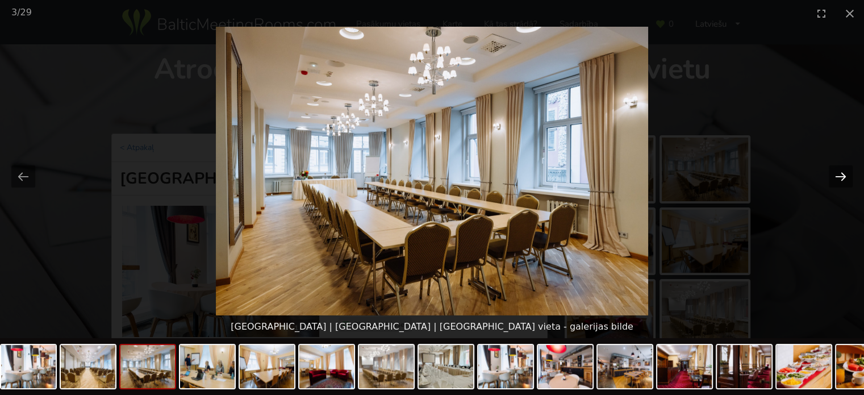
click at [835, 171] on button "Next slide" at bounding box center [841, 176] width 24 height 22
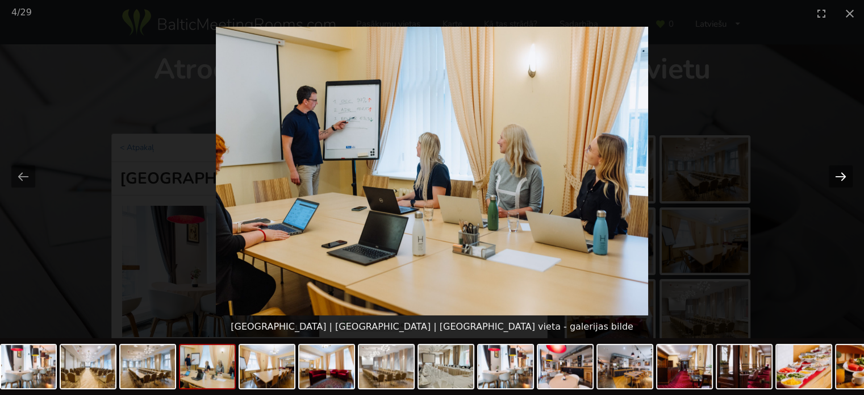
click at [835, 171] on button "Next slide" at bounding box center [841, 176] width 24 height 22
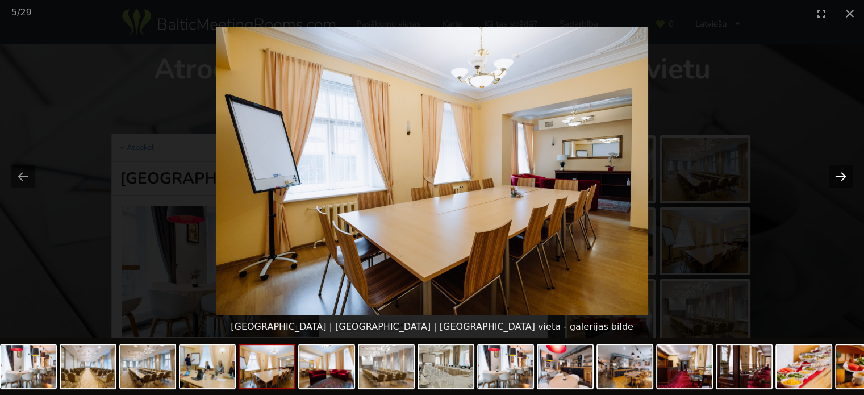
click at [835, 171] on button "Next slide" at bounding box center [841, 176] width 24 height 22
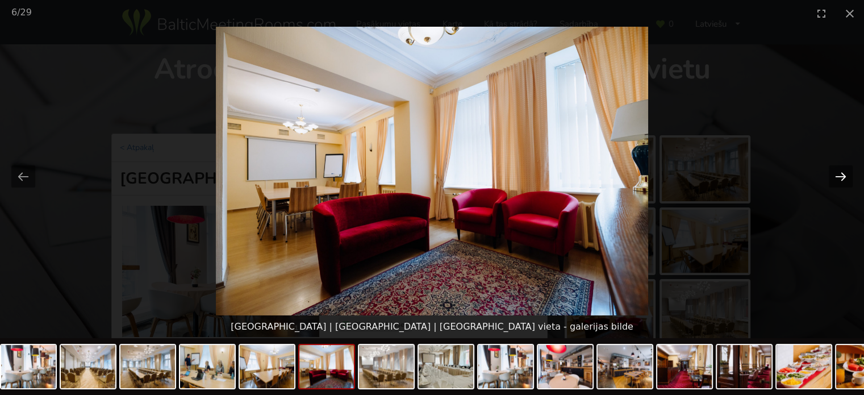
click at [835, 171] on button "Next slide" at bounding box center [841, 176] width 24 height 22
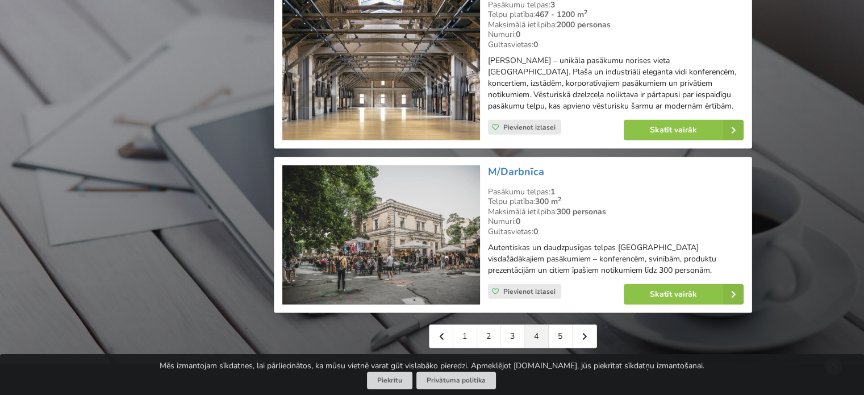
scroll to position [2594, 0]
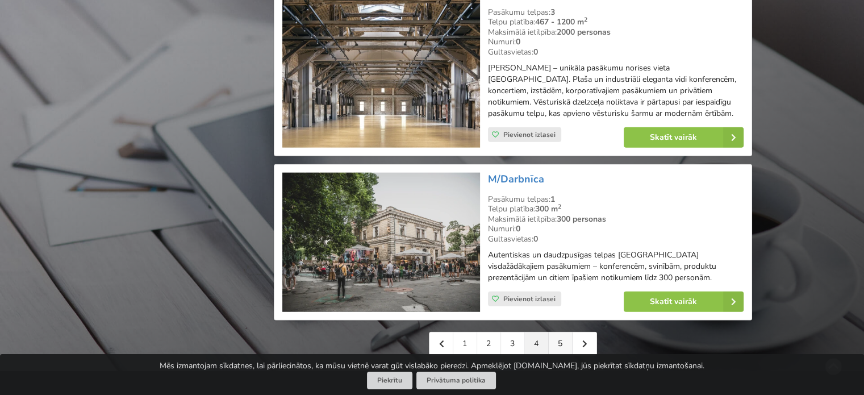
click at [563, 332] on link "5" at bounding box center [561, 343] width 24 height 23
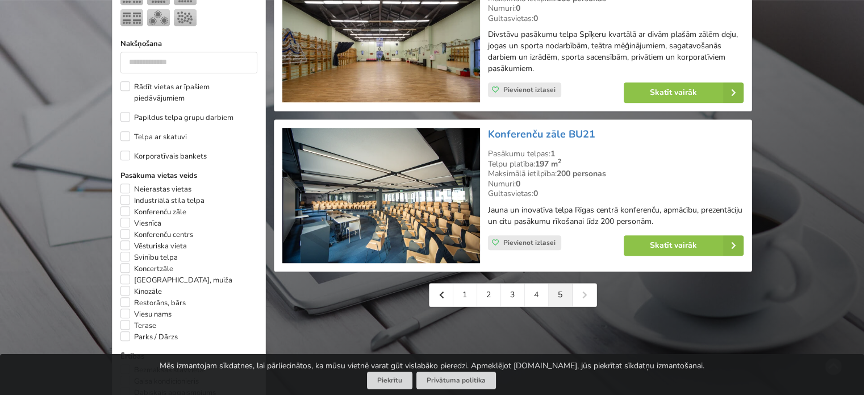
scroll to position [560, 0]
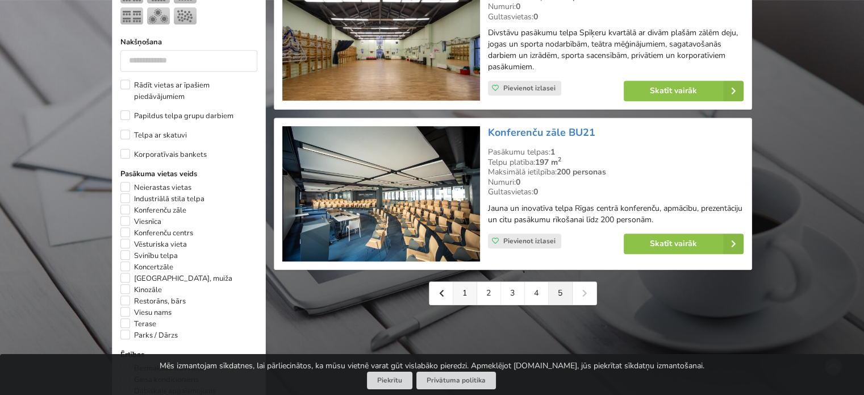
click at [469, 290] on link "1" at bounding box center [465, 293] width 24 height 23
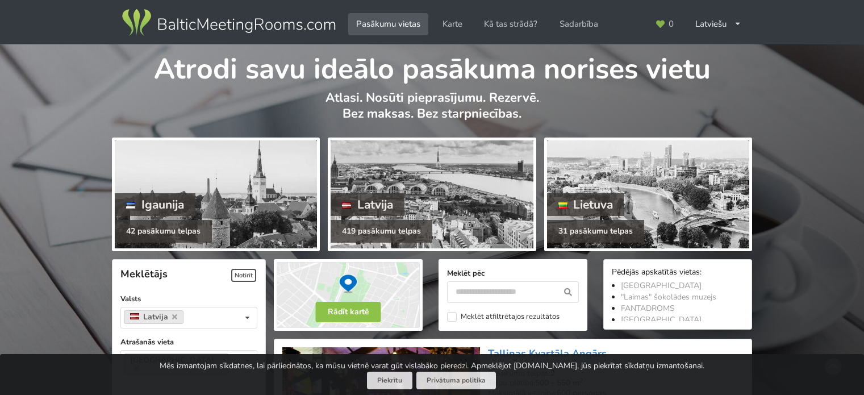
scroll to position [560, 0]
